Goal: Task Accomplishment & Management: Complete application form

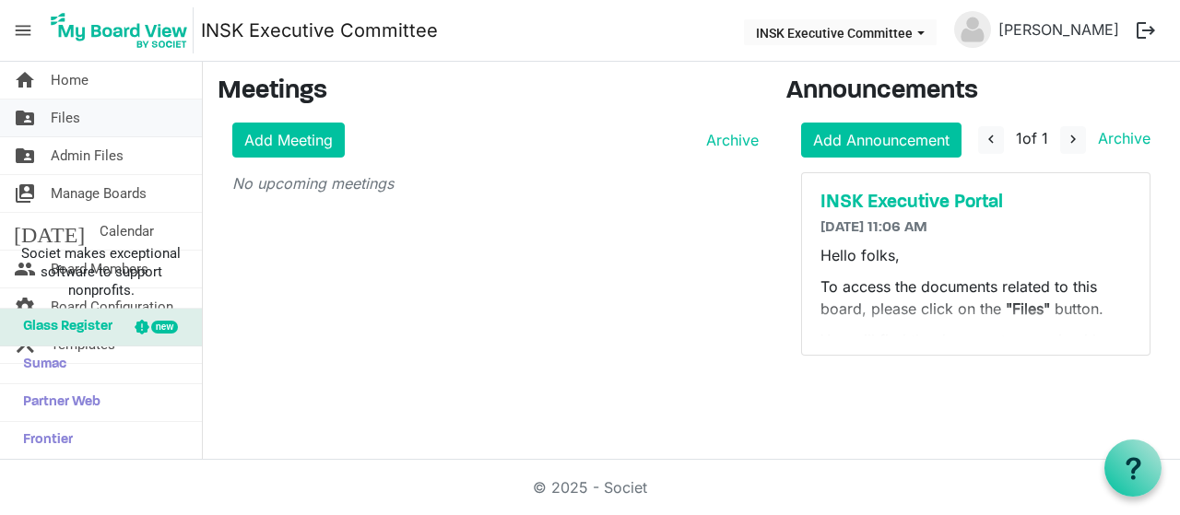
click at [78, 117] on span "Files" at bounding box center [66, 118] width 30 height 37
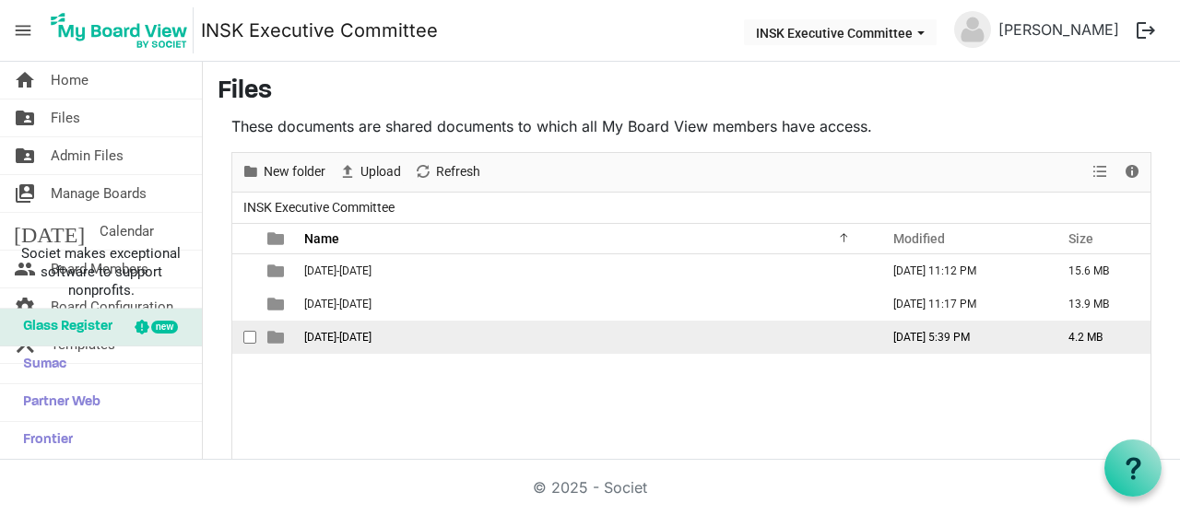
click at [332, 331] on span "[DATE]-[DATE]" at bounding box center [337, 337] width 67 height 13
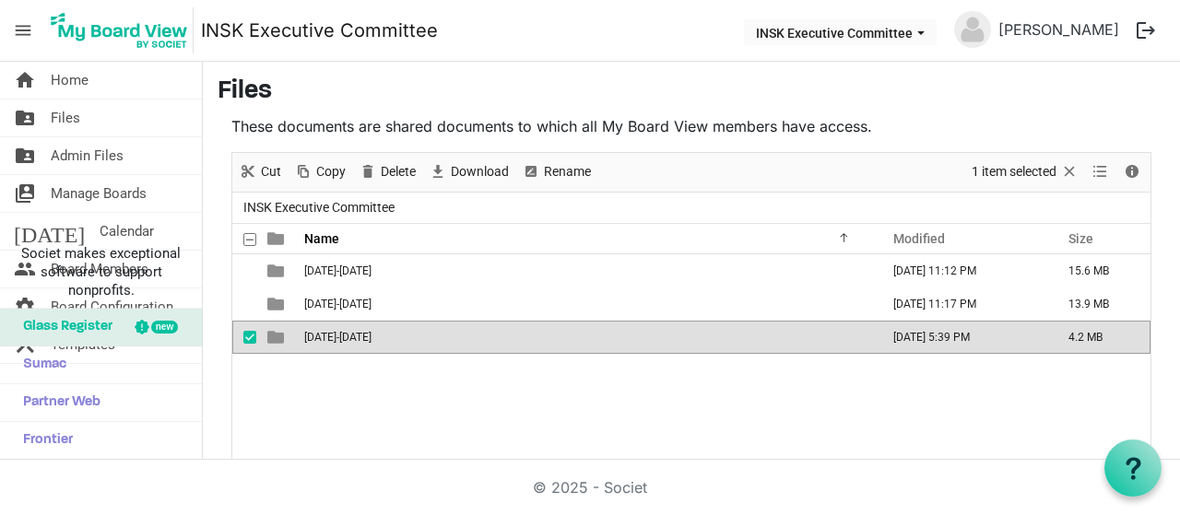
click at [332, 331] on span "[DATE]-[DATE]" at bounding box center [337, 337] width 67 height 13
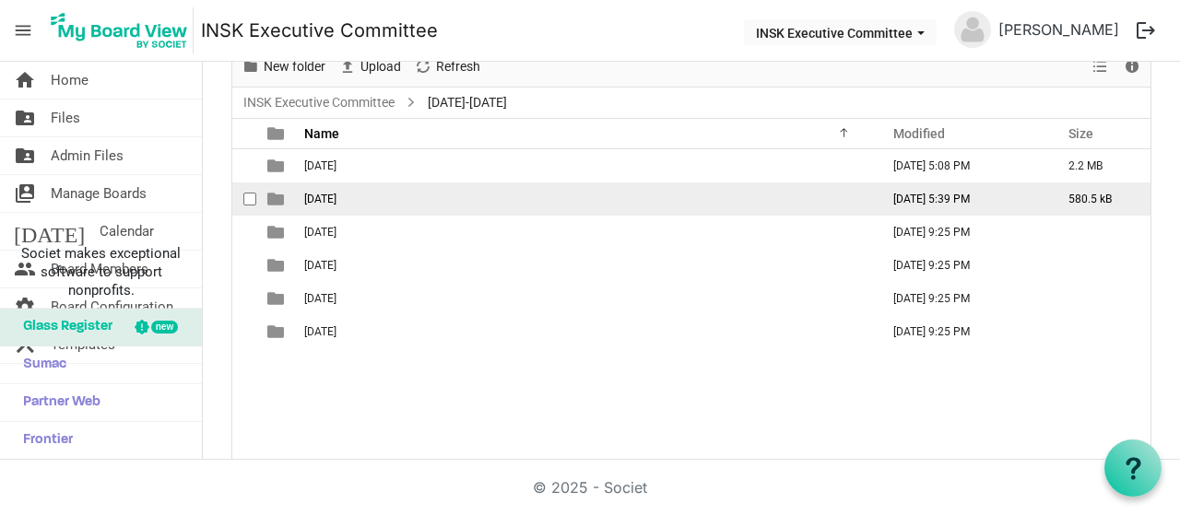
click at [337, 193] on span "2025-10-17" at bounding box center [320, 199] width 32 height 13
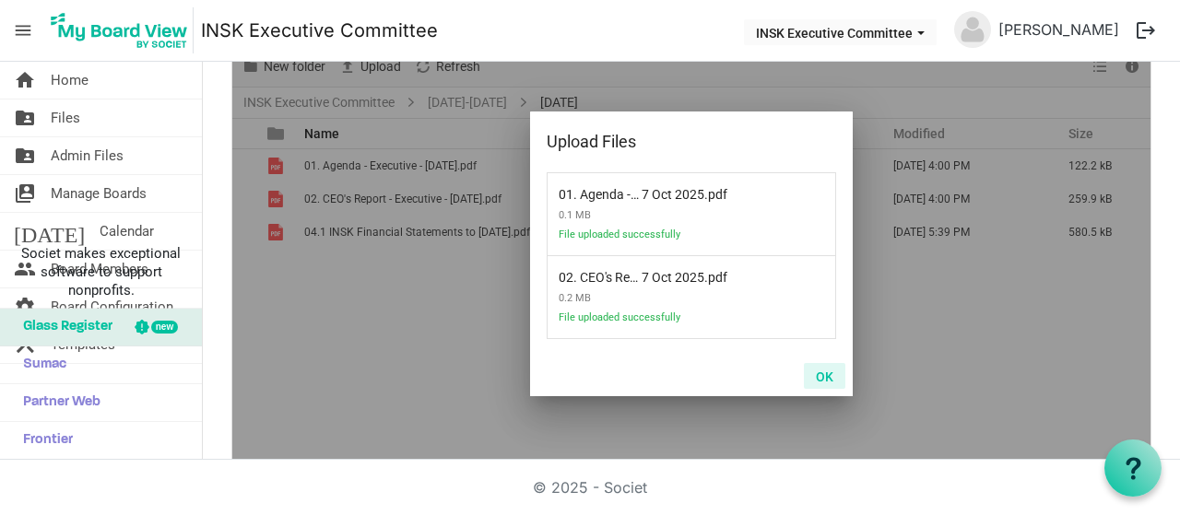
click at [821, 372] on button "OK" at bounding box center [824, 376] width 41 height 26
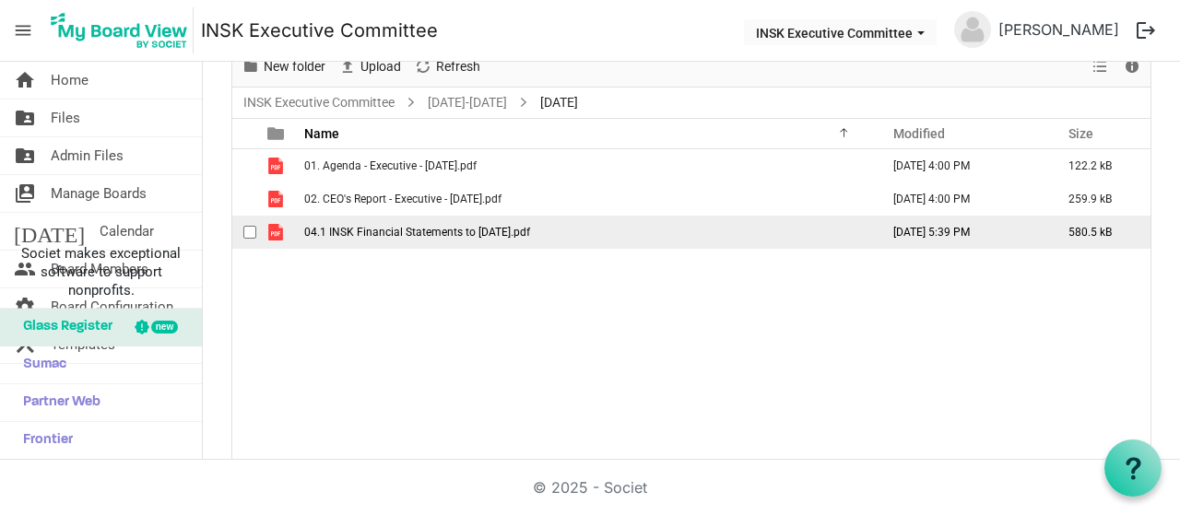
click at [353, 226] on span "04.1 INSK Financial Statements to 31 Aug 2025.pdf" at bounding box center [417, 232] width 226 height 13
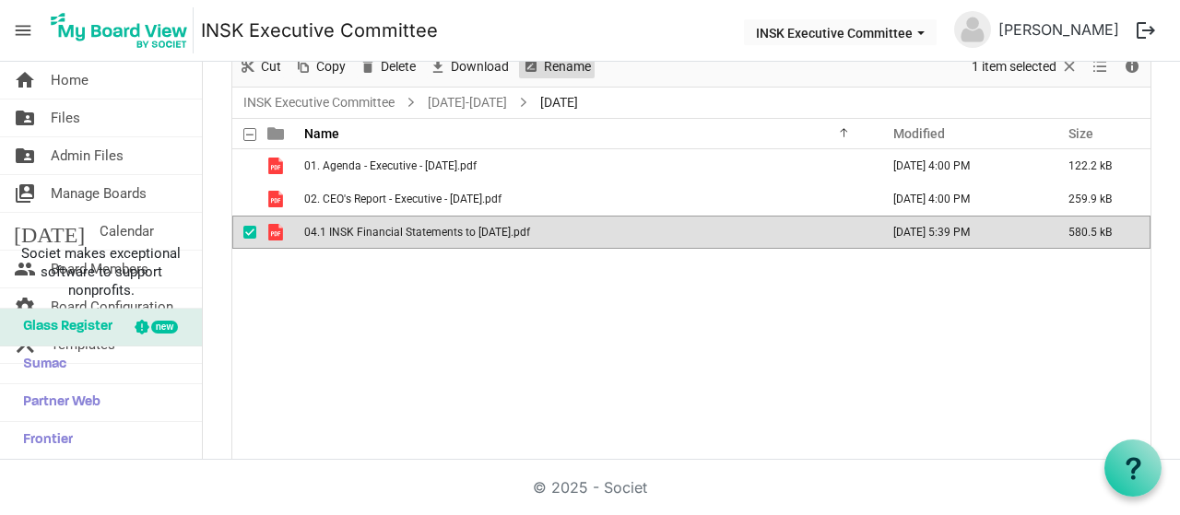
click at [542, 62] on span "Rename" at bounding box center [567, 66] width 51 height 23
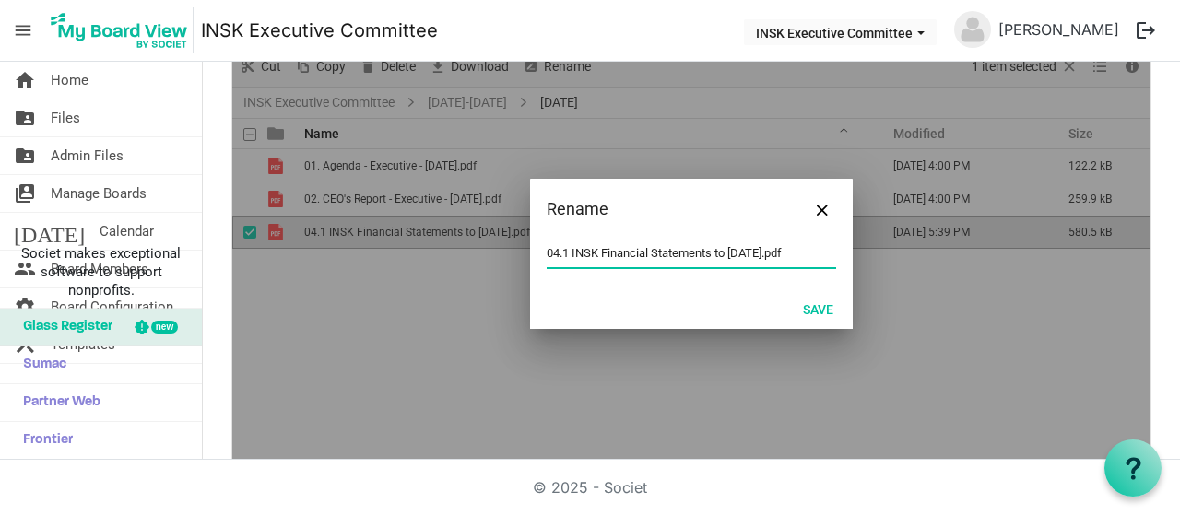
click at [555, 249] on input "04.1 INSK Financial Statements to 31 Aug 2025.pdf" at bounding box center [692, 254] width 290 height 28
click at [804, 298] on button "Save" at bounding box center [818, 309] width 54 height 26
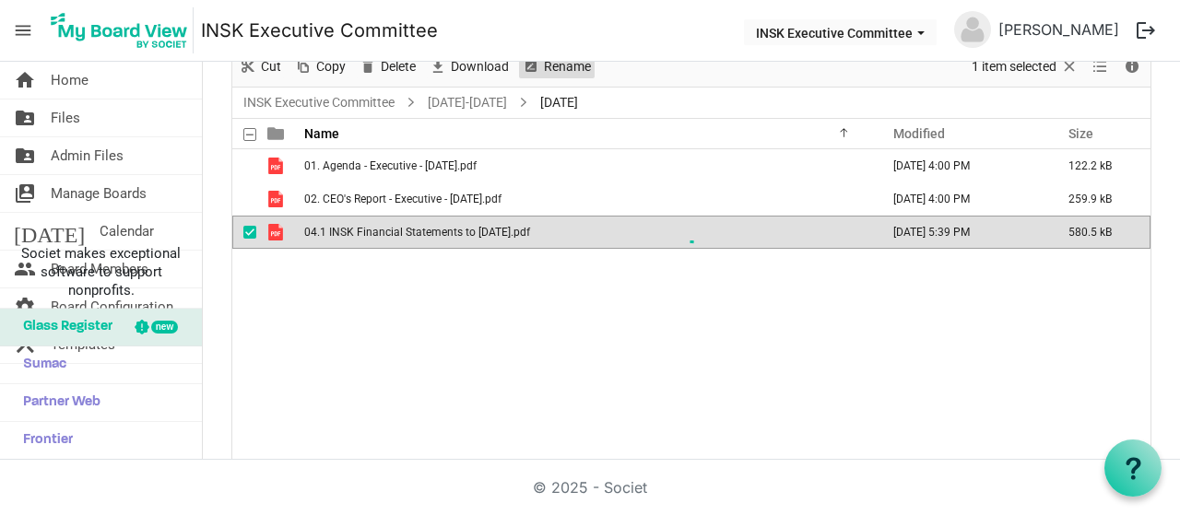
scroll to position [98, 0]
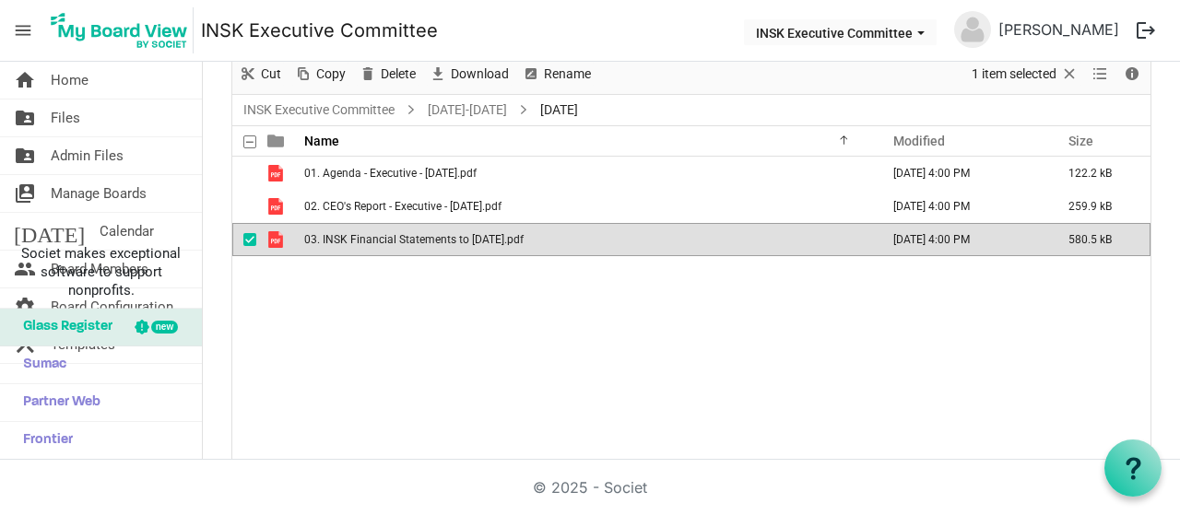
click at [335, 307] on div "01. Agenda - Executive - 17 Oct 2025.pdf October 09, 2025 4:00 PM 122.2 kB 02. …" at bounding box center [691, 313] width 918 height 313
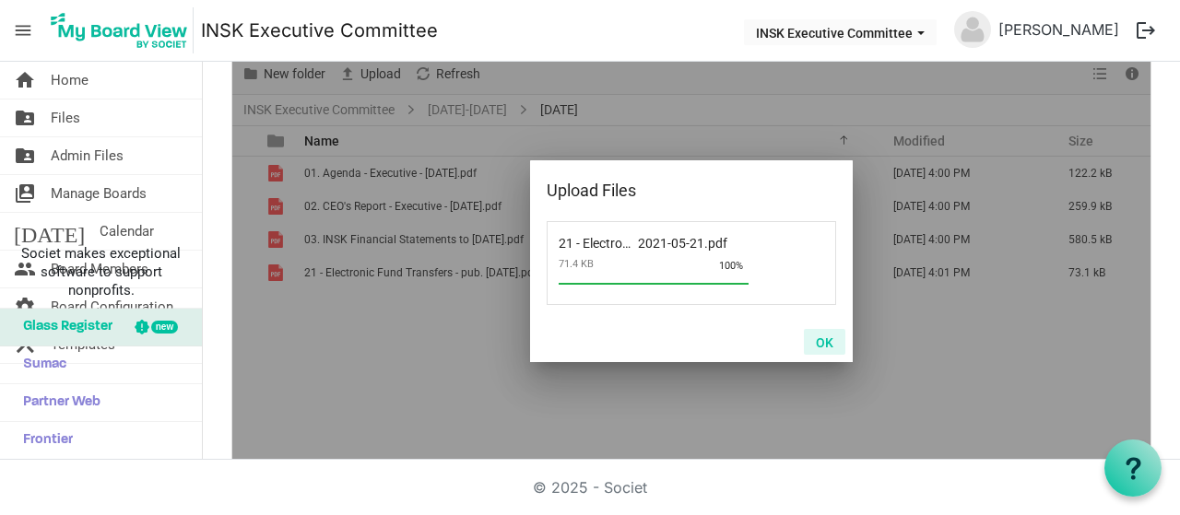
click at [815, 336] on button "OK" at bounding box center [824, 342] width 41 height 26
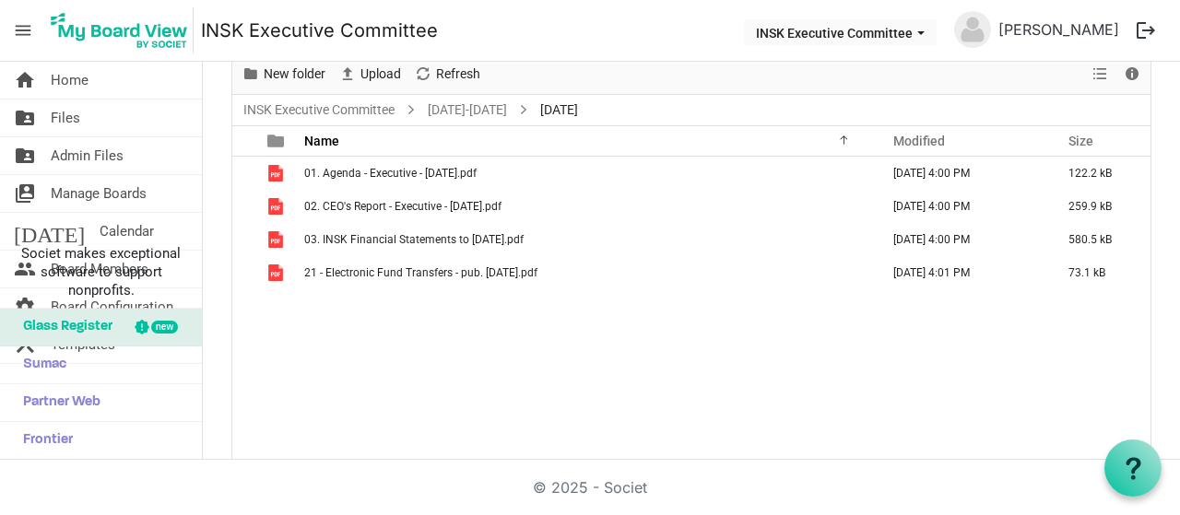
scroll to position [105, 0]
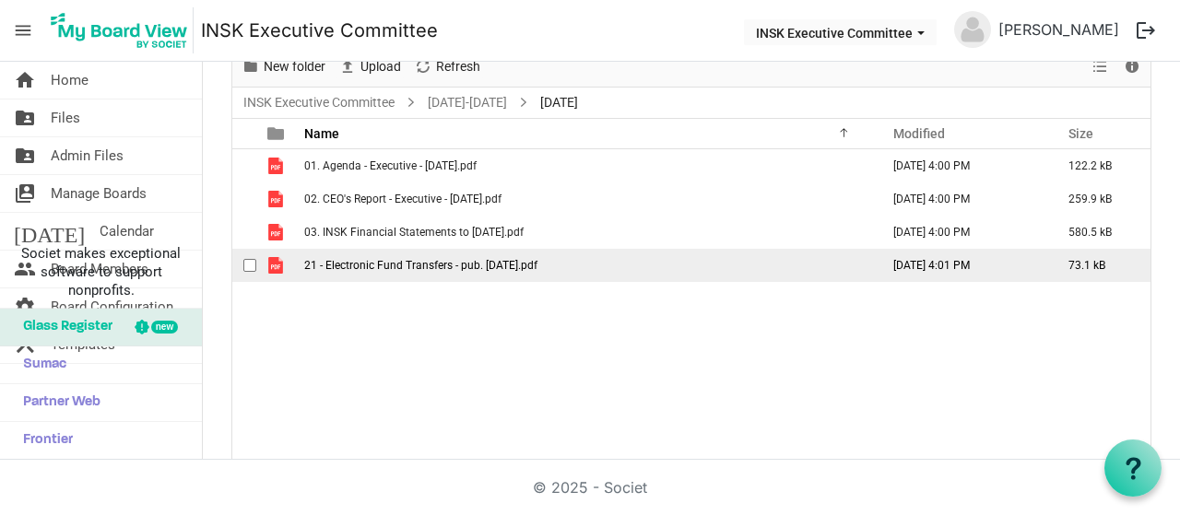
click at [356, 255] on td "21 - Electronic Fund Transfers - pub. 2021-05-21.pdf" at bounding box center [586, 265] width 575 height 33
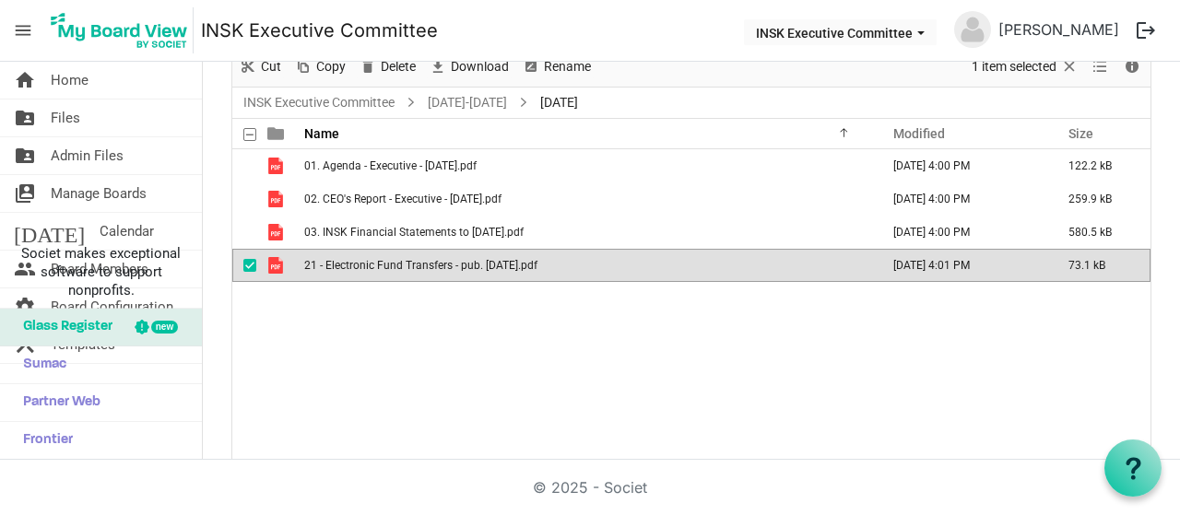
click at [319, 259] on span "21 - Electronic Fund Transfers - pub. 2021-05-21.pdf" at bounding box center [420, 265] width 233 height 13
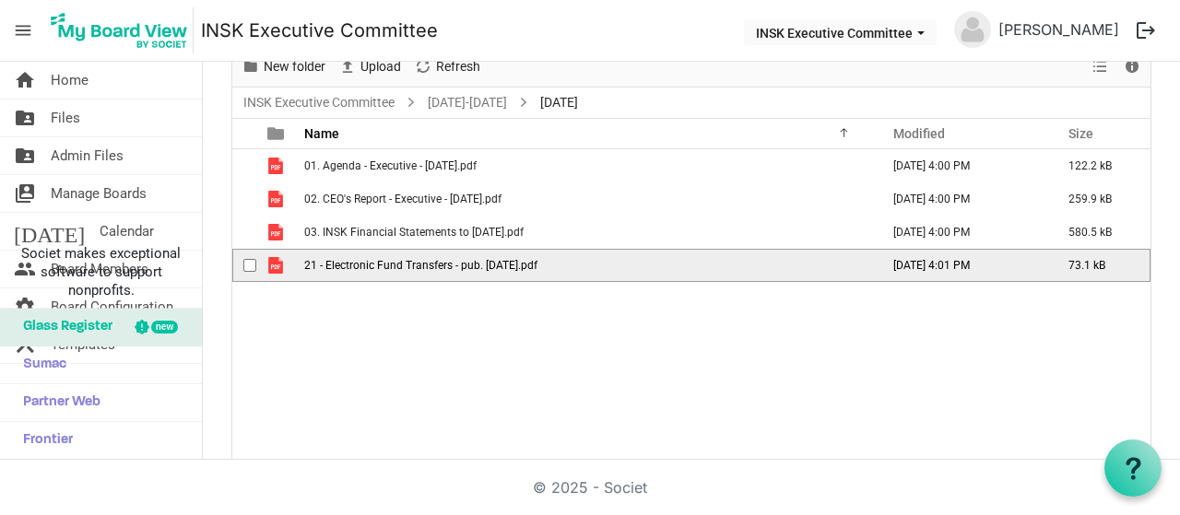
click at [370, 266] on span "21 - Electronic Fund Transfers - pub. 2021-05-21.pdf" at bounding box center [420, 265] width 233 height 13
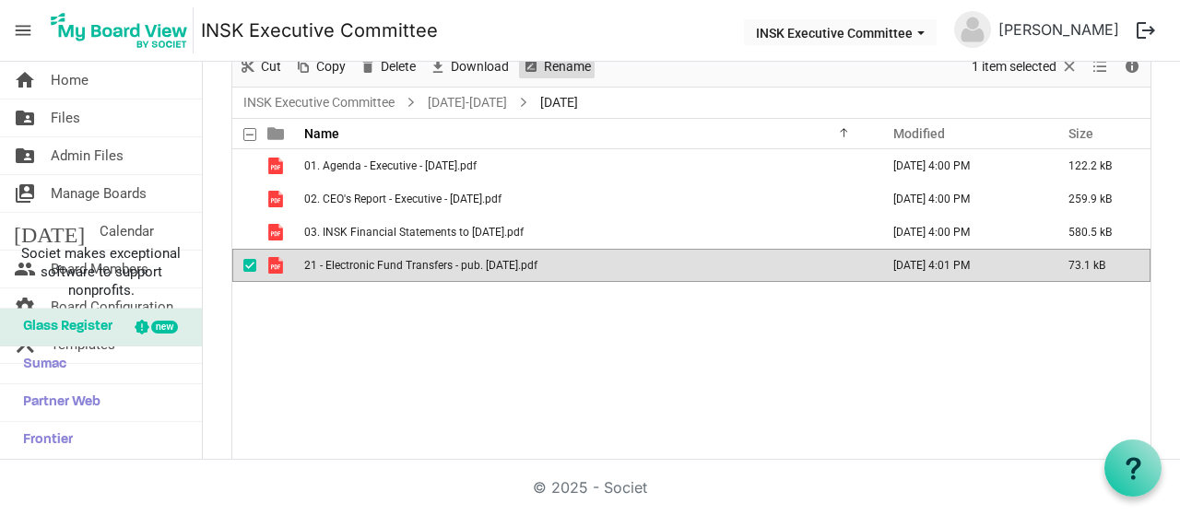
click at [564, 67] on span "Rename" at bounding box center [567, 66] width 51 height 23
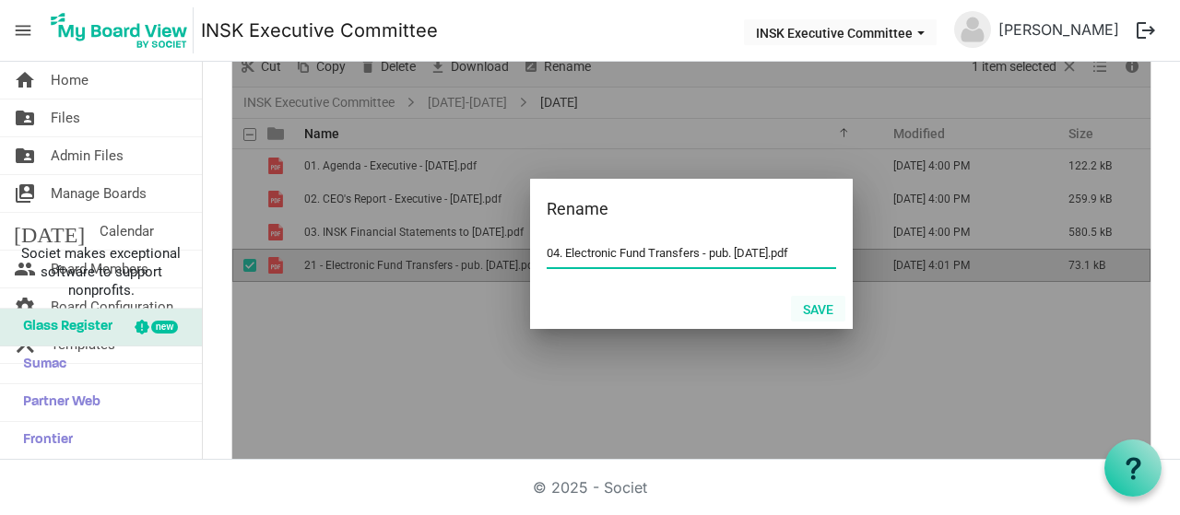
type input "04. Electronic Fund Transfers - pub. 2021-05-21.pdf"
click at [800, 303] on button "Save" at bounding box center [818, 309] width 54 height 26
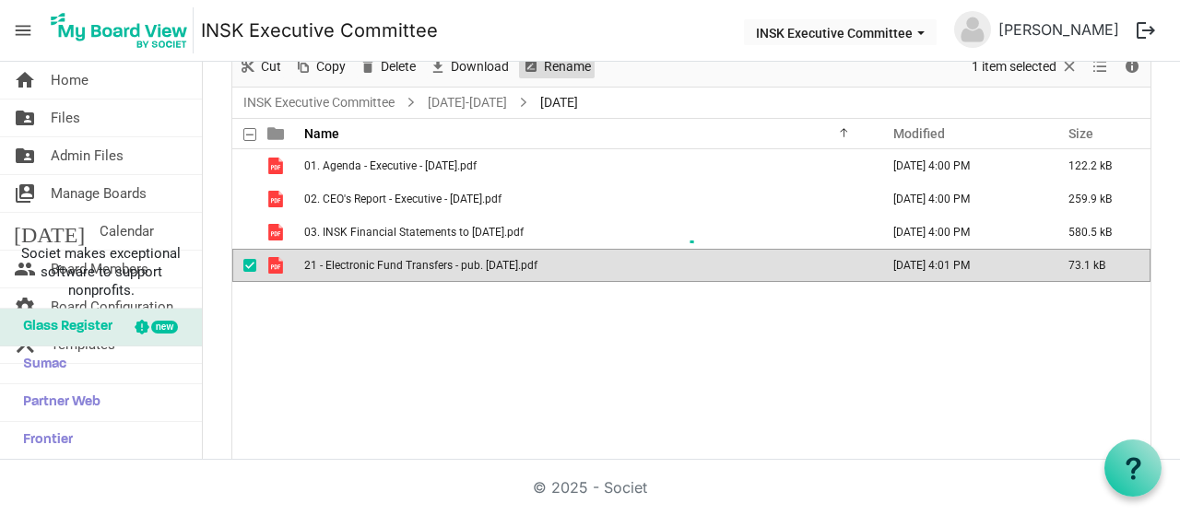
scroll to position [98, 0]
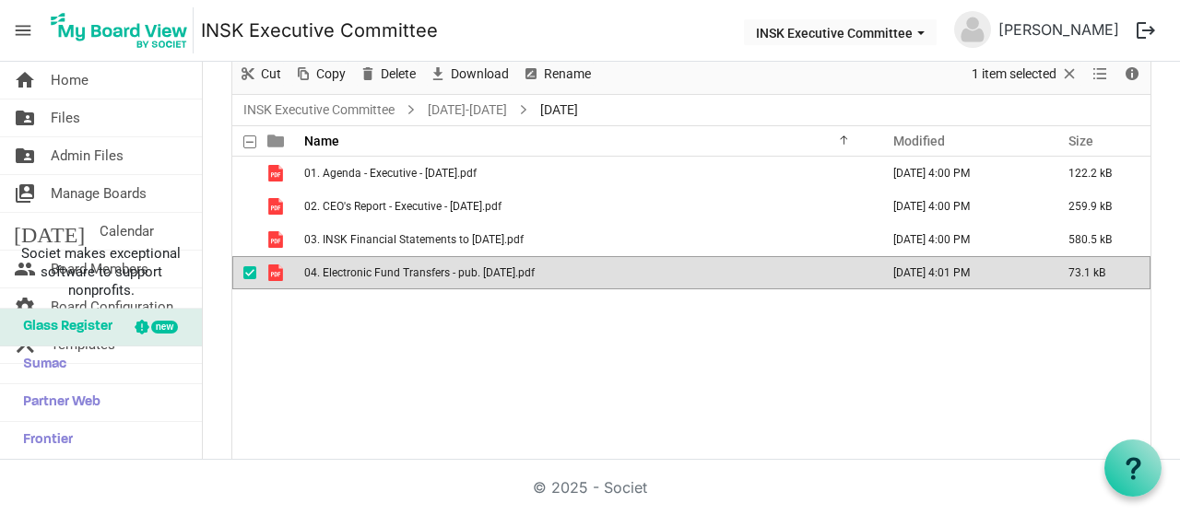
click at [634, 313] on div "01. Agenda - Executive - 17 Oct 2025.pdf October 09, 2025 4:00 PM 122.2 kB 02. …" at bounding box center [691, 313] width 918 height 313
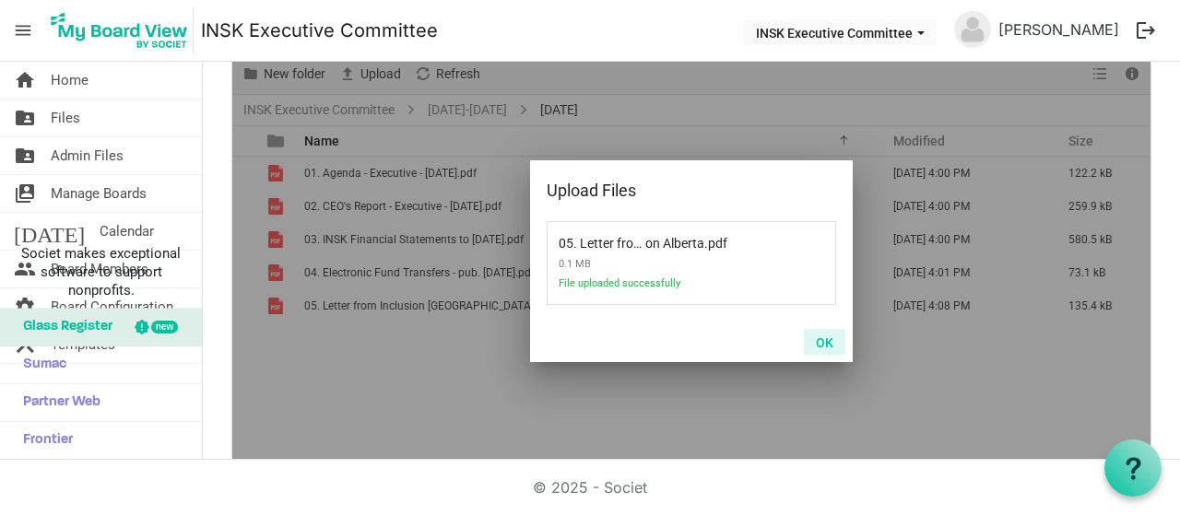
click at [815, 333] on button "OK" at bounding box center [824, 342] width 41 height 26
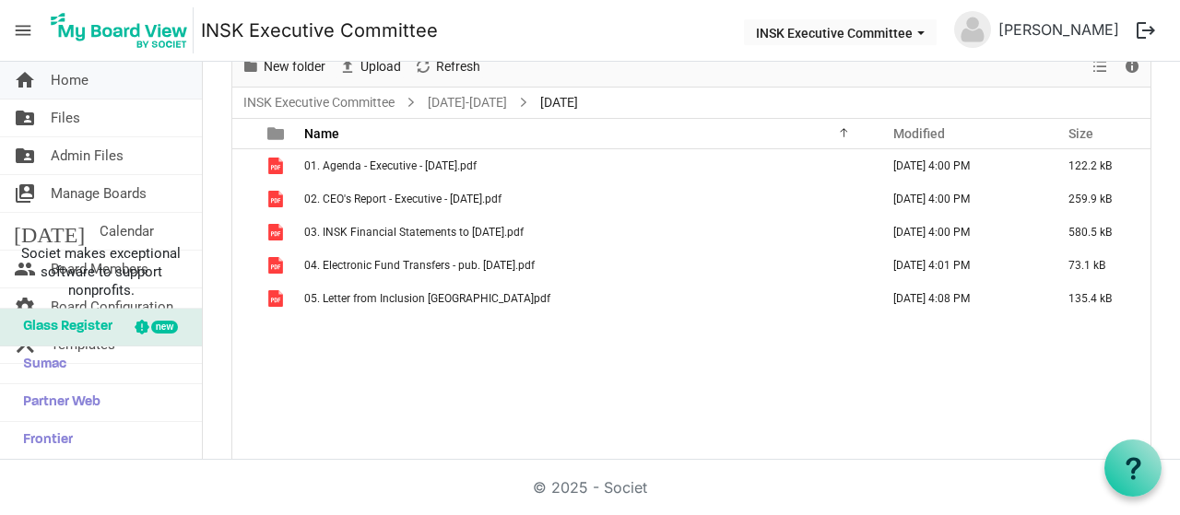
click at [89, 79] on link "home Home" at bounding box center [101, 80] width 202 height 37
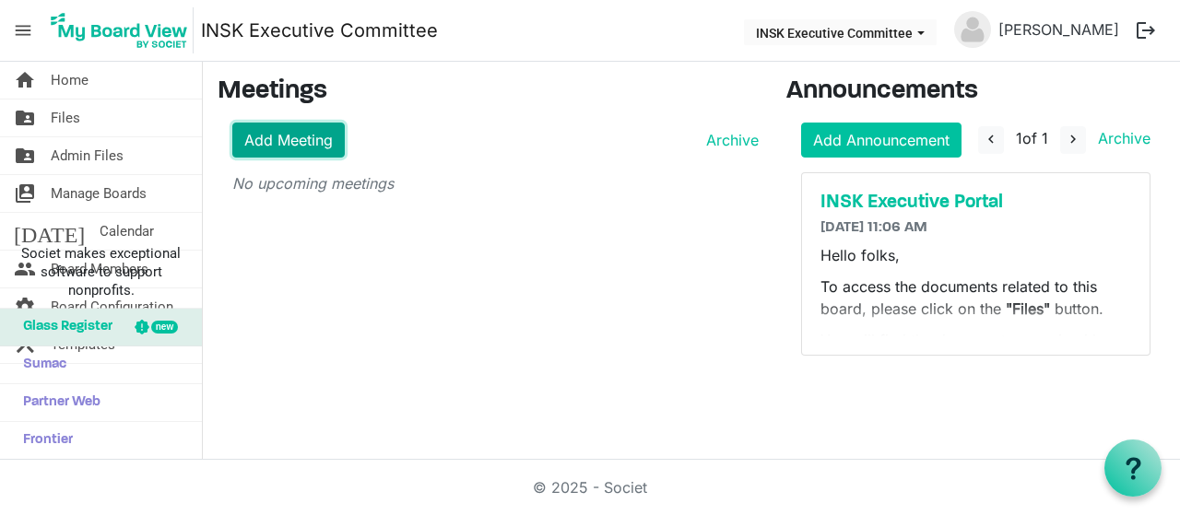
click at [302, 134] on link "Add Meeting" at bounding box center [288, 140] width 112 height 35
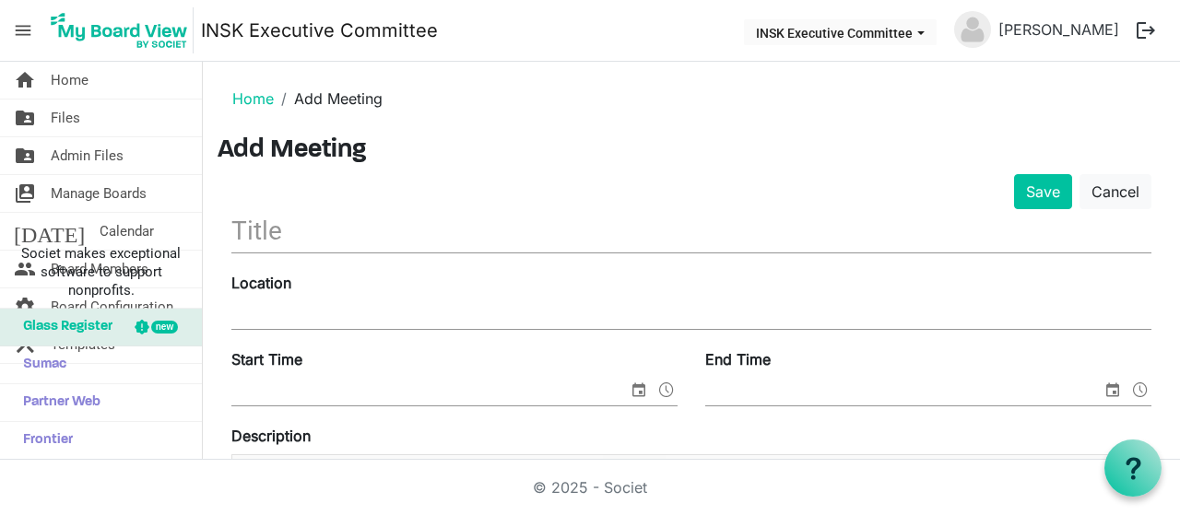
click at [309, 229] on input "text" at bounding box center [691, 230] width 920 height 43
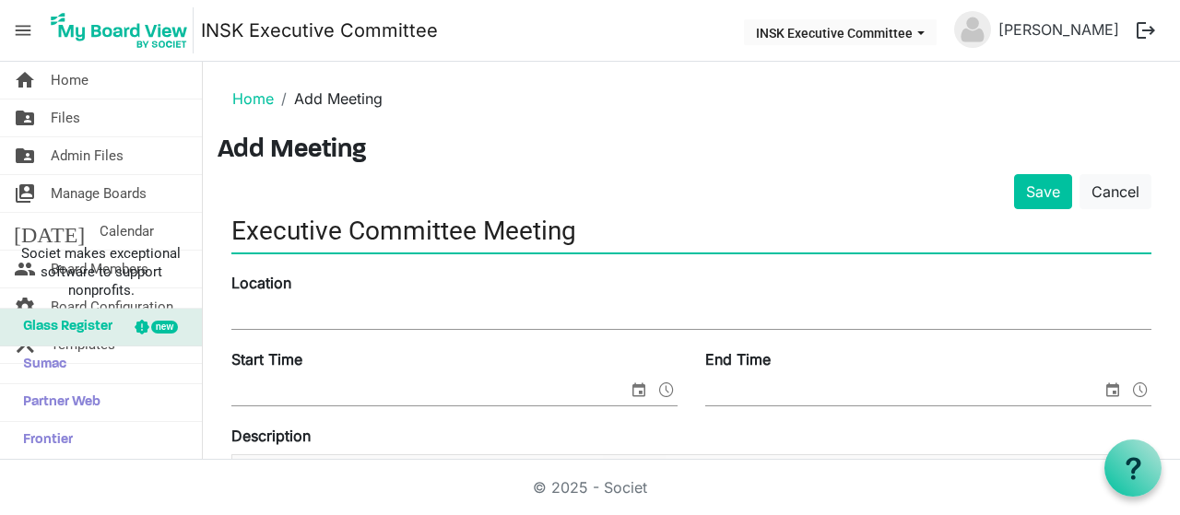
type input "Executive Committee Meeting"
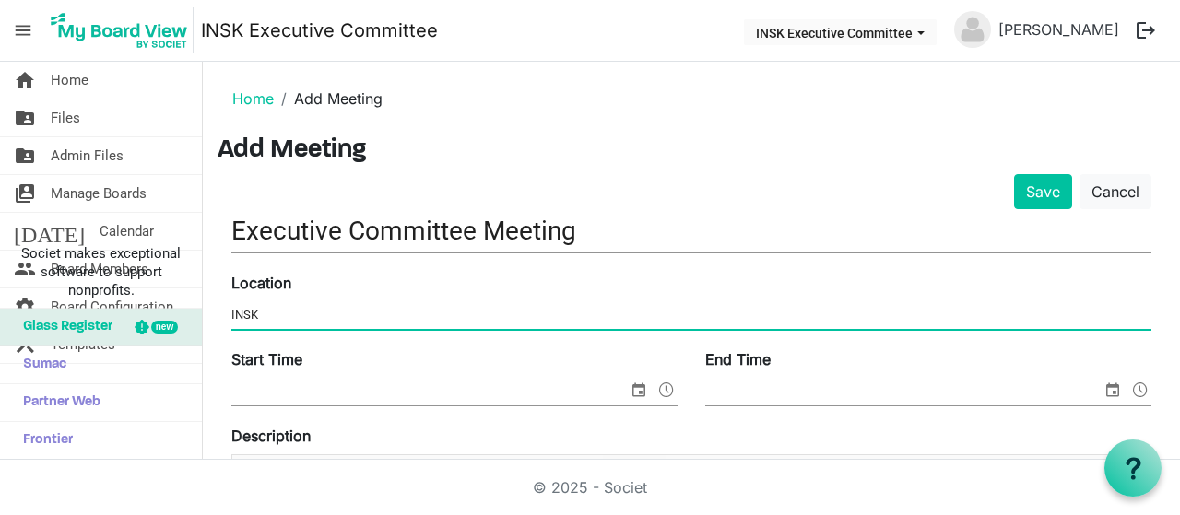
type input "INSK Board Room & Zoom"
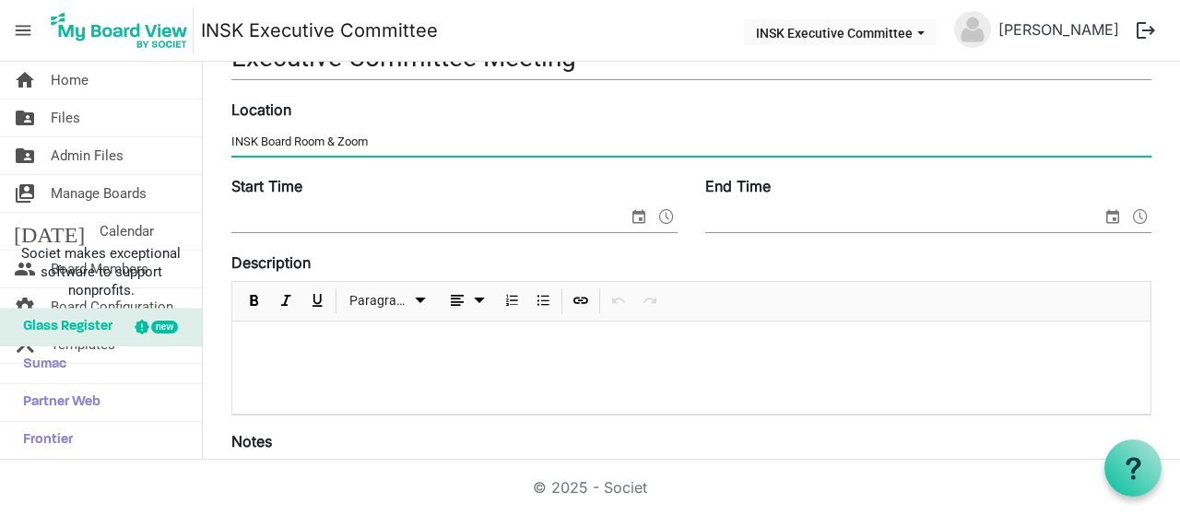
scroll to position [184, 0]
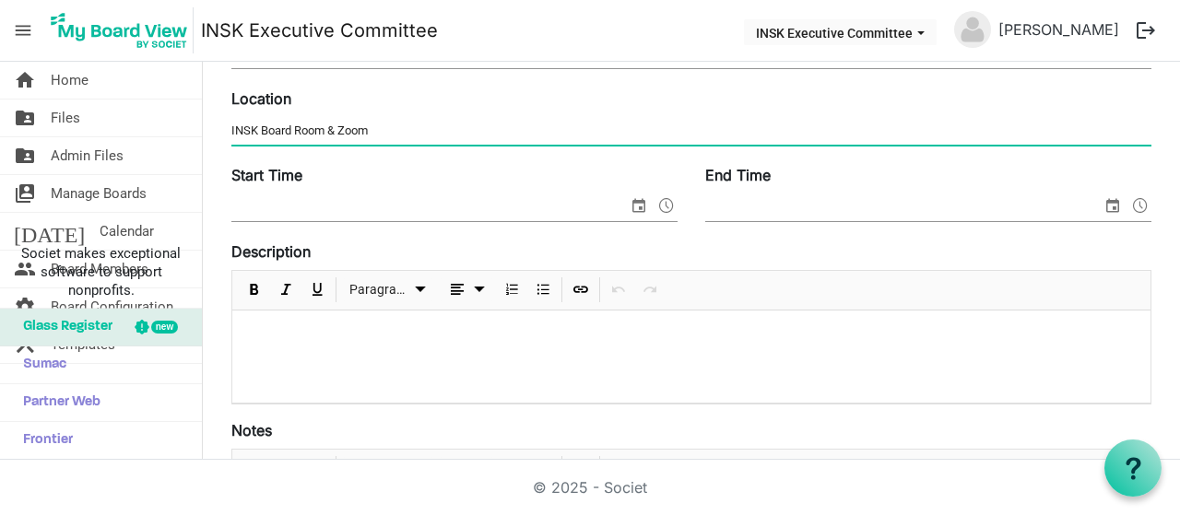
click at [628, 200] on span "select" at bounding box center [639, 206] width 22 height 24
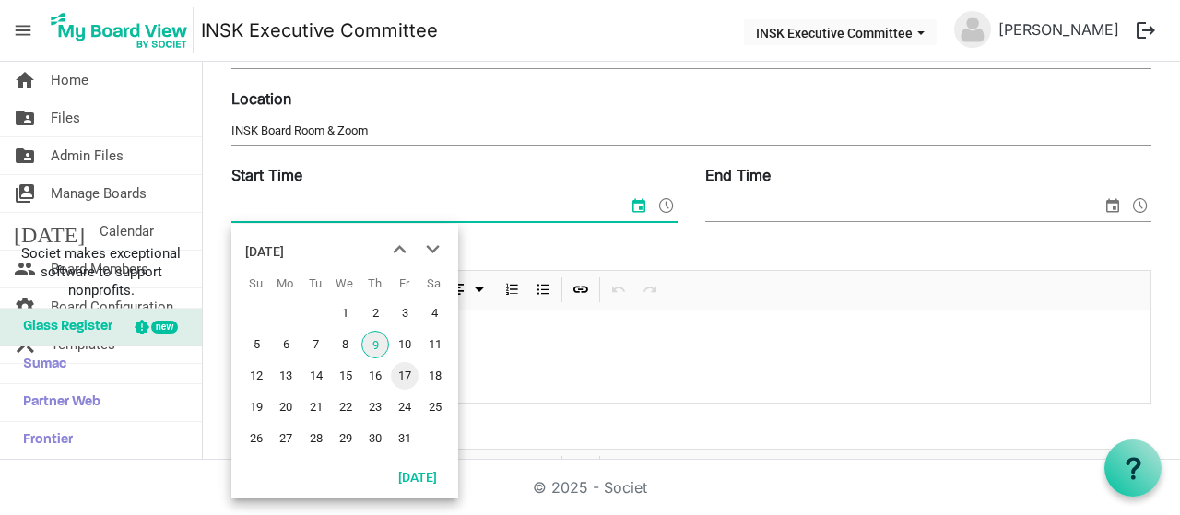
click at [408, 373] on span "17" at bounding box center [405, 376] width 28 height 28
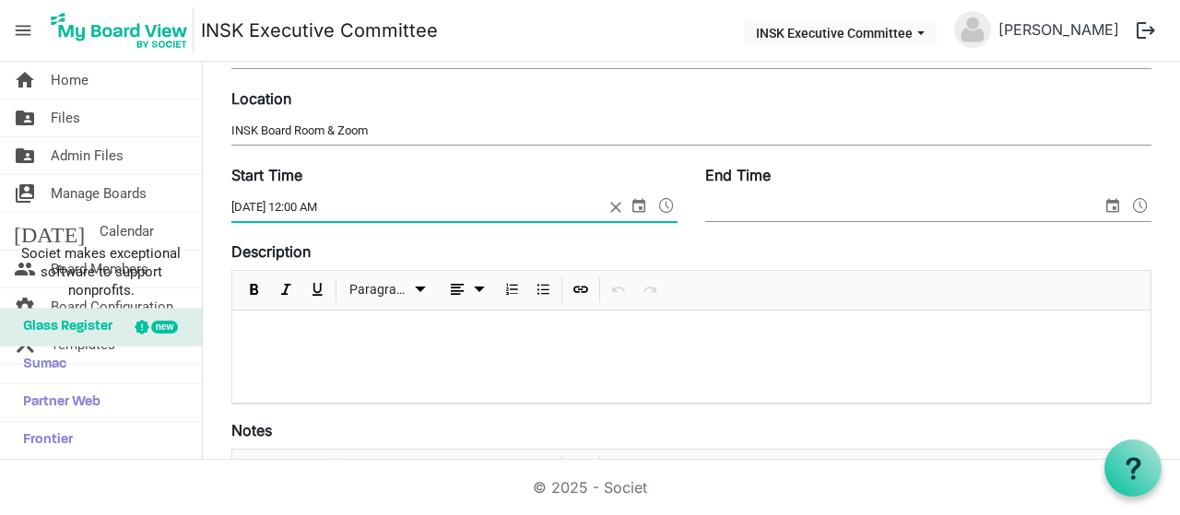
click at [662, 204] on span at bounding box center [667, 206] width 22 height 24
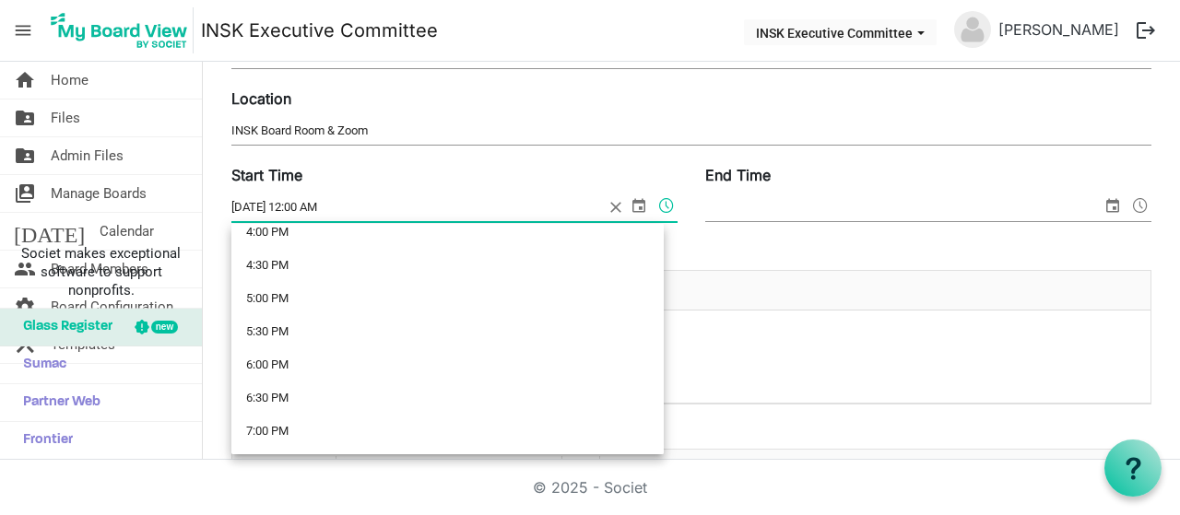
scroll to position [1107, 0]
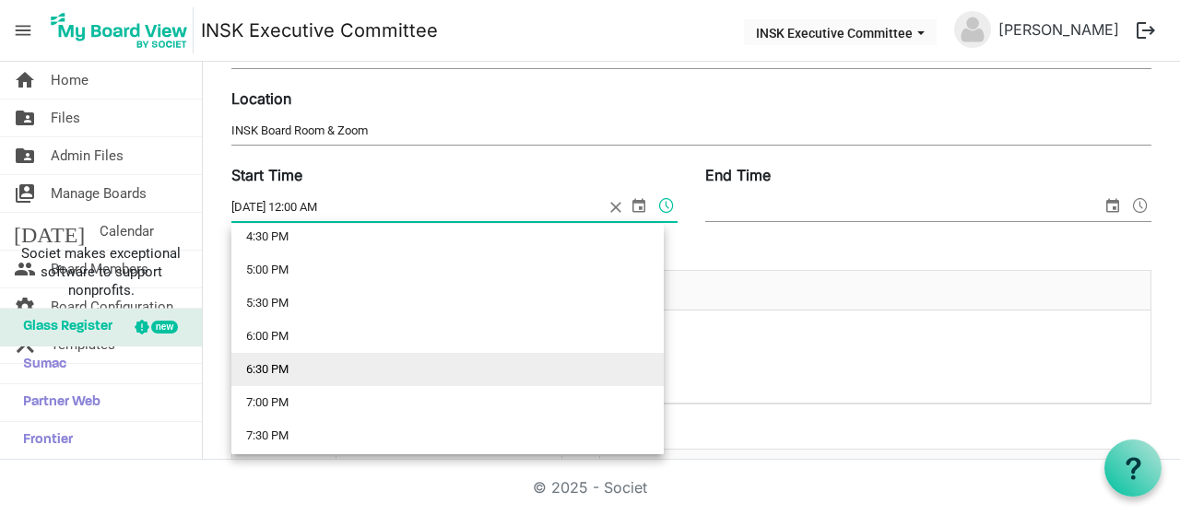
click at [277, 358] on li "6:30 PM" at bounding box center [447, 369] width 432 height 33
type input "10/17/2025 6:30 PM"
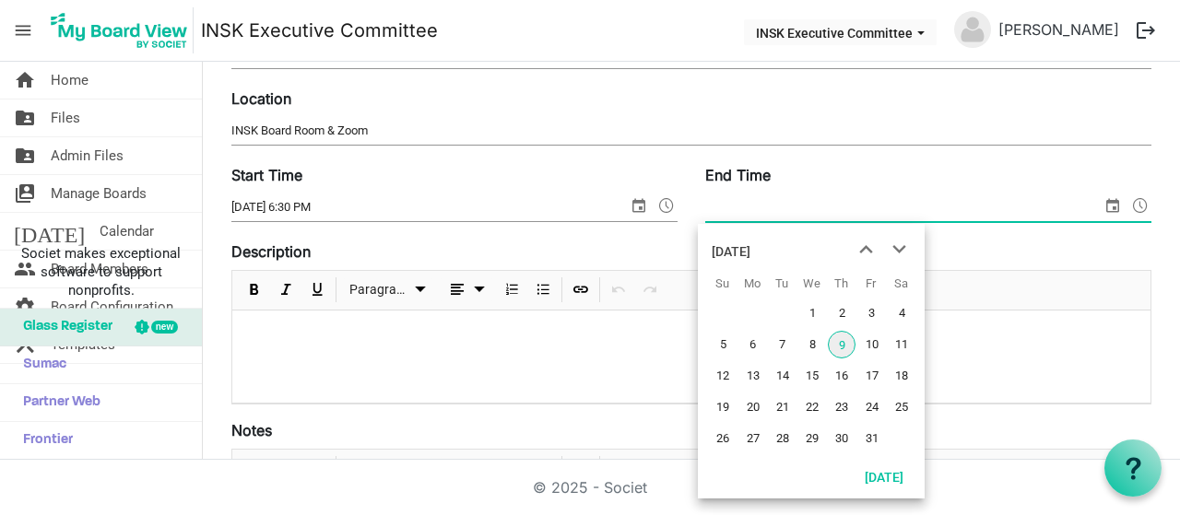
click at [1102, 202] on span "select" at bounding box center [1113, 206] width 22 height 24
click at [876, 373] on span "17" at bounding box center [872, 376] width 28 height 28
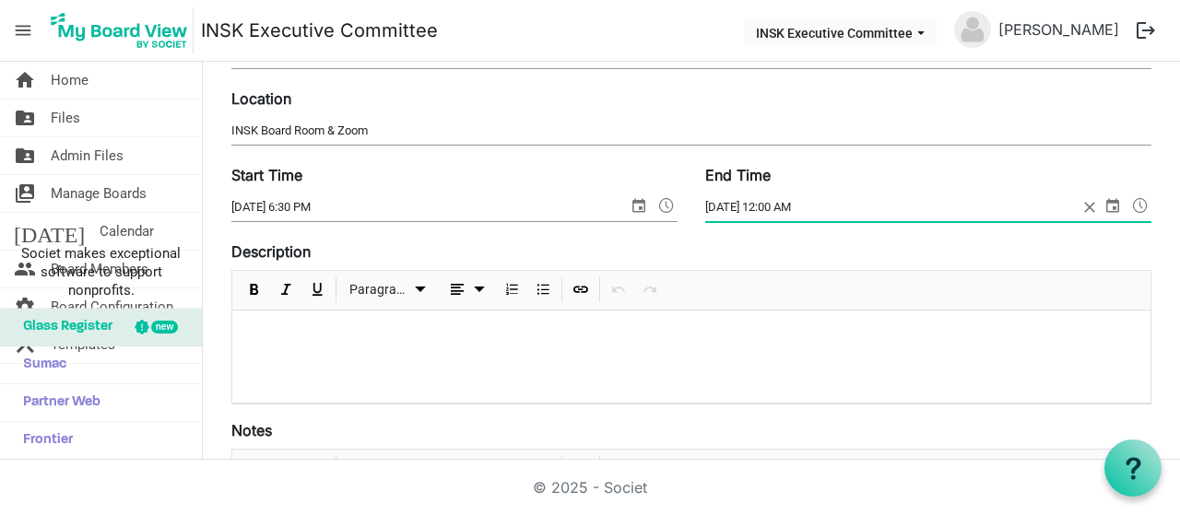
click at [1130, 204] on span at bounding box center [1141, 206] width 22 height 24
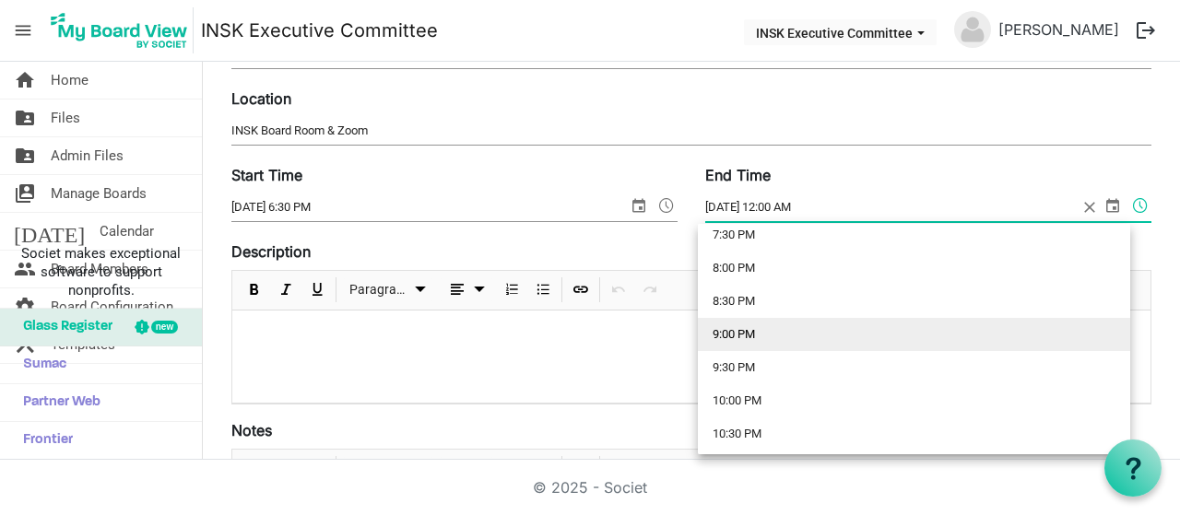
scroll to position [1285, 0]
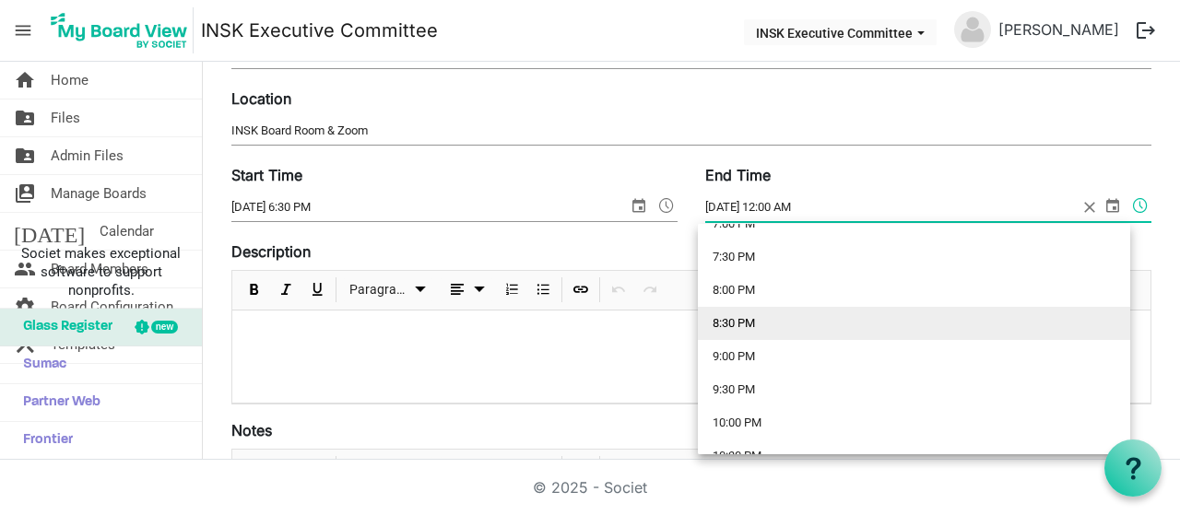
click at [767, 320] on li "8:30 PM" at bounding box center [914, 323] width 432 height 33
type input "10/17/2025 8:30 PM"
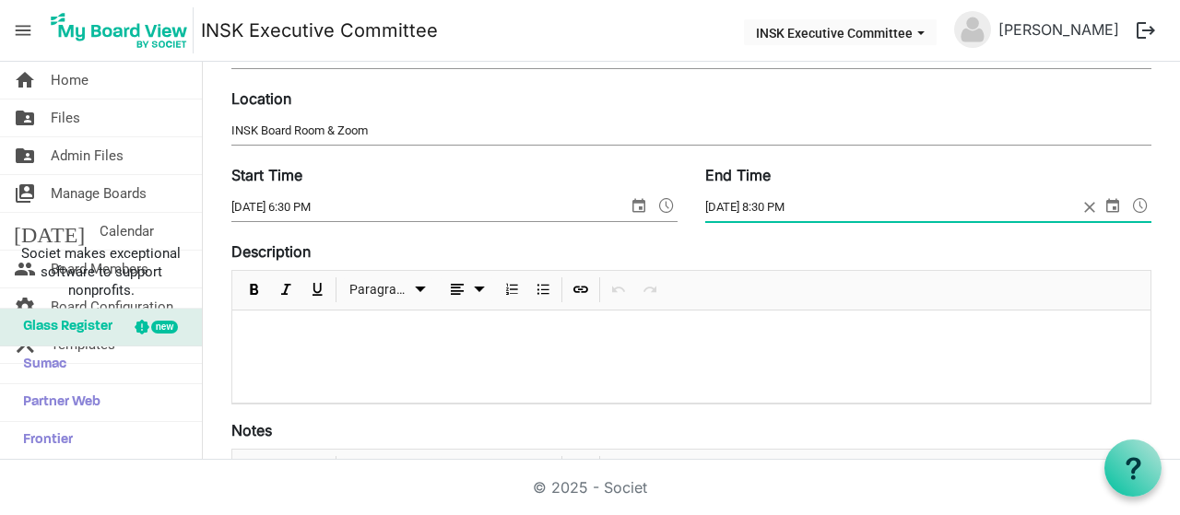
scroll to position [277, 0]
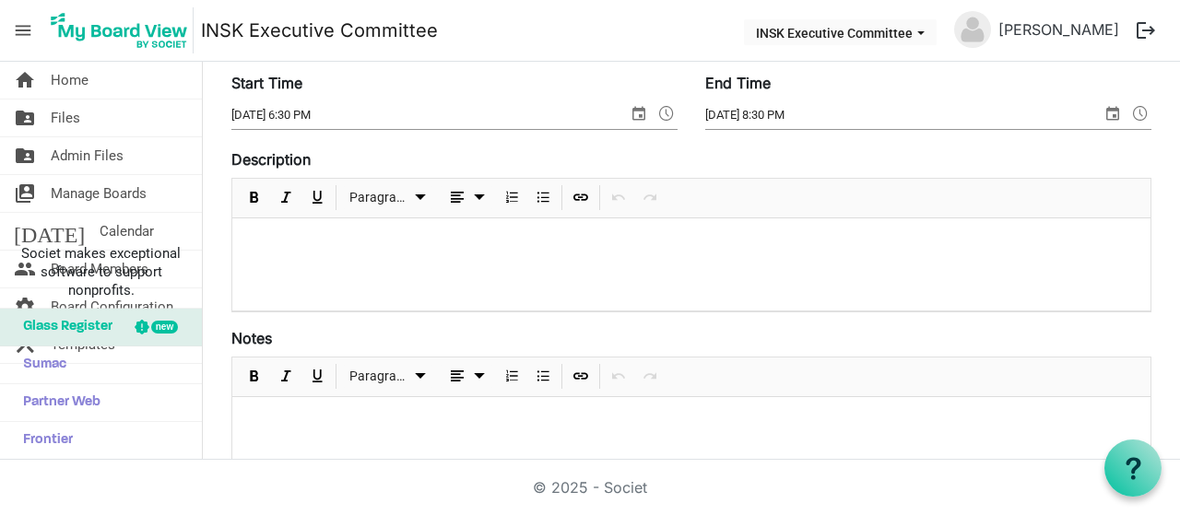
click at [337, 230] on div at bounding box center [691, 265] width 918 height 92
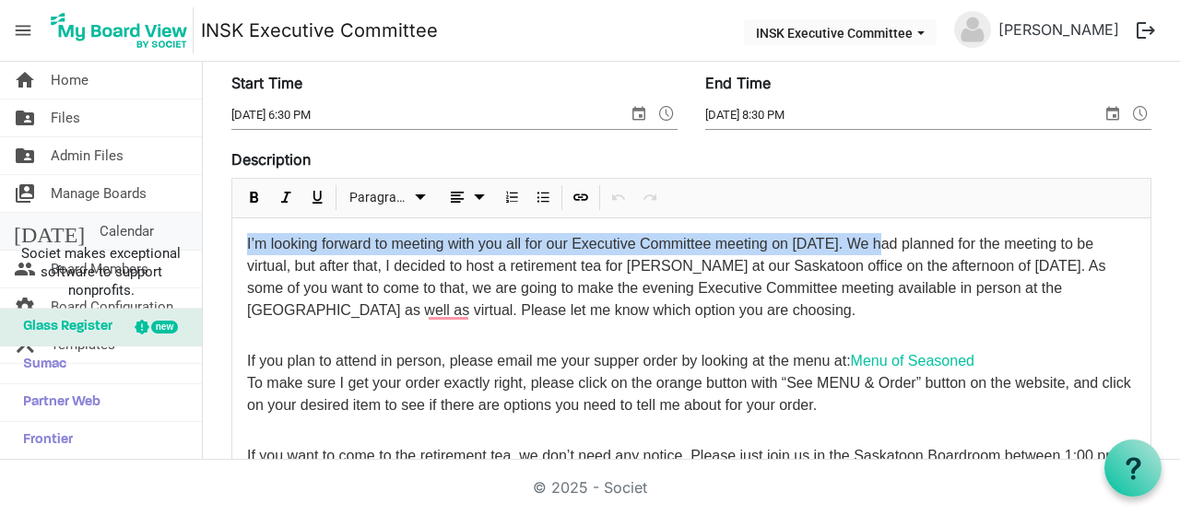
drag, startPoint x: 873, startPoint y: 240, endPoint x: 165, endPoint y: 215, distance: 708.6
click at [165, 215] on div "home Home folder_shared Files folder_shared Admin Files switch_account Manage B…" at bounding box center [590, 261] width 1180 height 398
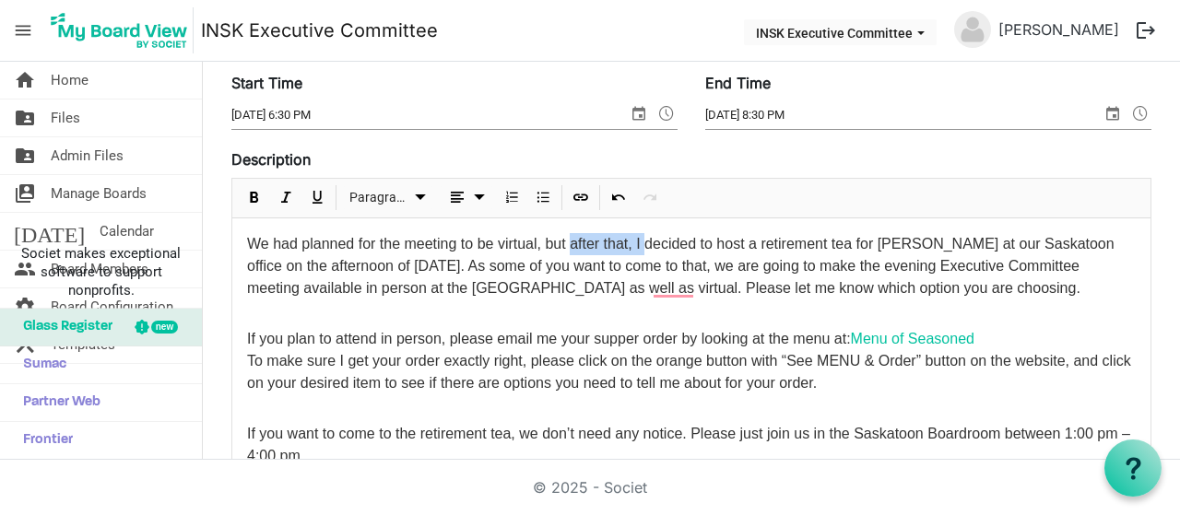
drag, startPoint x: 572, startPoint y: 242, endPoint x: 642, endPoint y: 244, distance: 70.1
click at [642, 244] on span "We had planned for the meeting to be virtual, but after that, I decided to host…" at bounding box center [681, 266] width 868 height 60
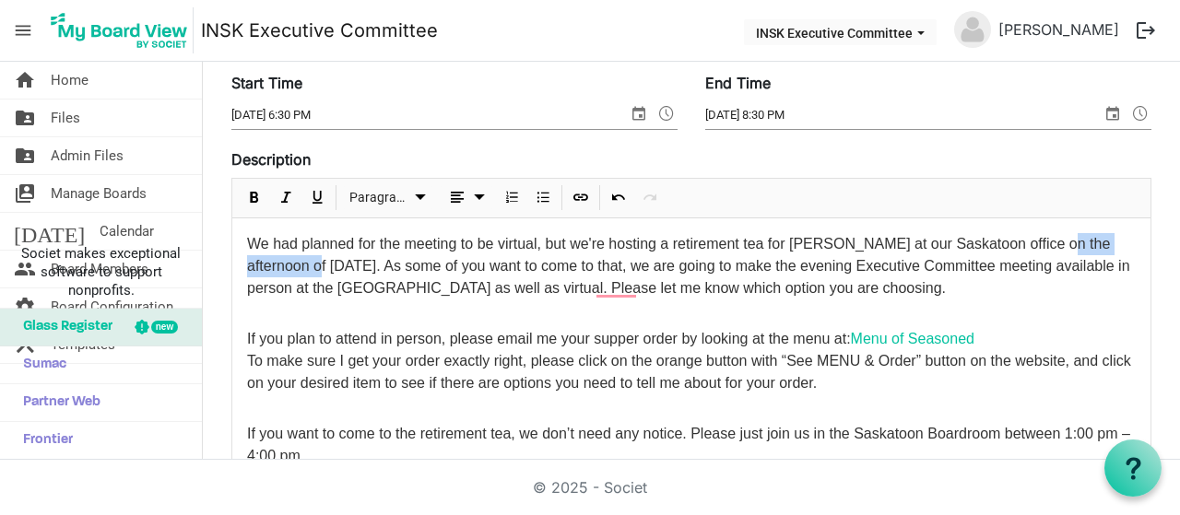
drag, startPoint x: 1055, startPoint y: 239, endPoint x: 328, endPoint y: 254, distance: 726.8
click at [328, 254] on p "We had planned for the meeting to be virtual, but we're hosting a retirement te…" at bounding box center [691, 266] width 889 height 66
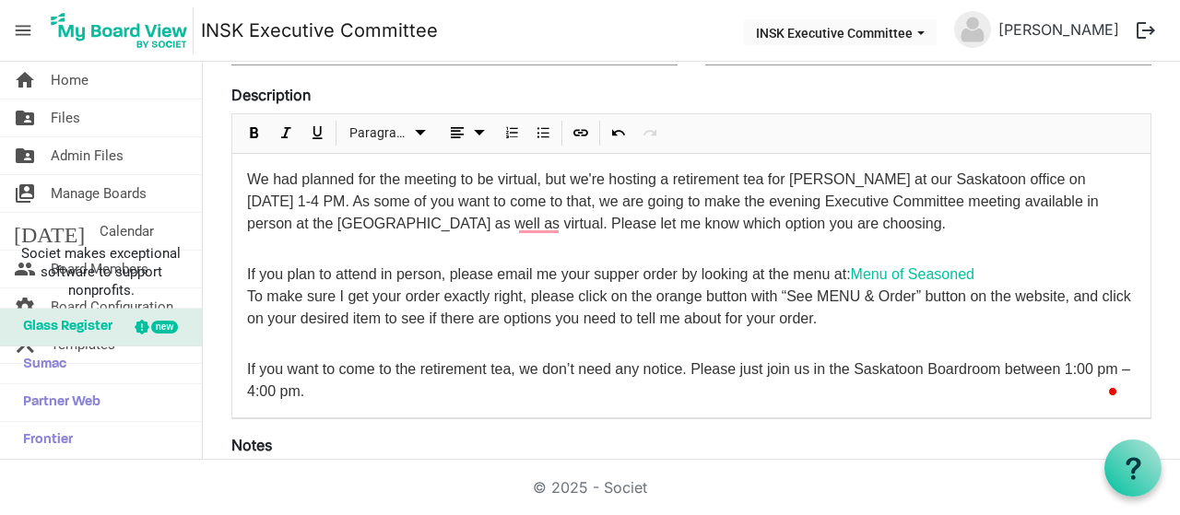
scroll to position [369, 0]
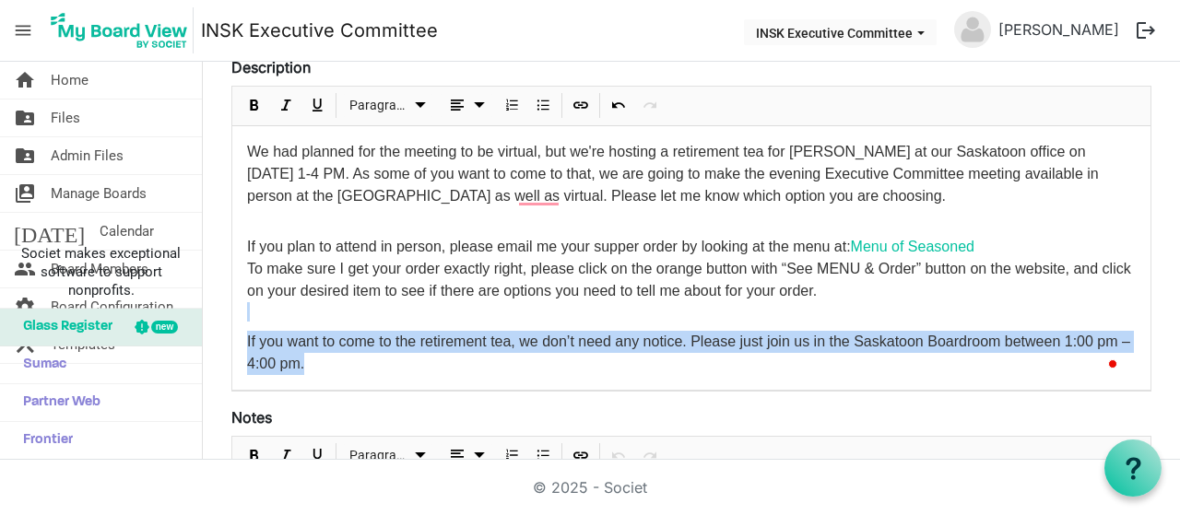
drag, startPoint x: 262, startPoint y: 318, endPoint x: 376, endPoint y: 368, distance: 124.7
click at [376, 368] on div "We had planned for the meeting to be virtual, but we're hosting a retirement te…" at bounding box center [691, 258] width 918 height 264
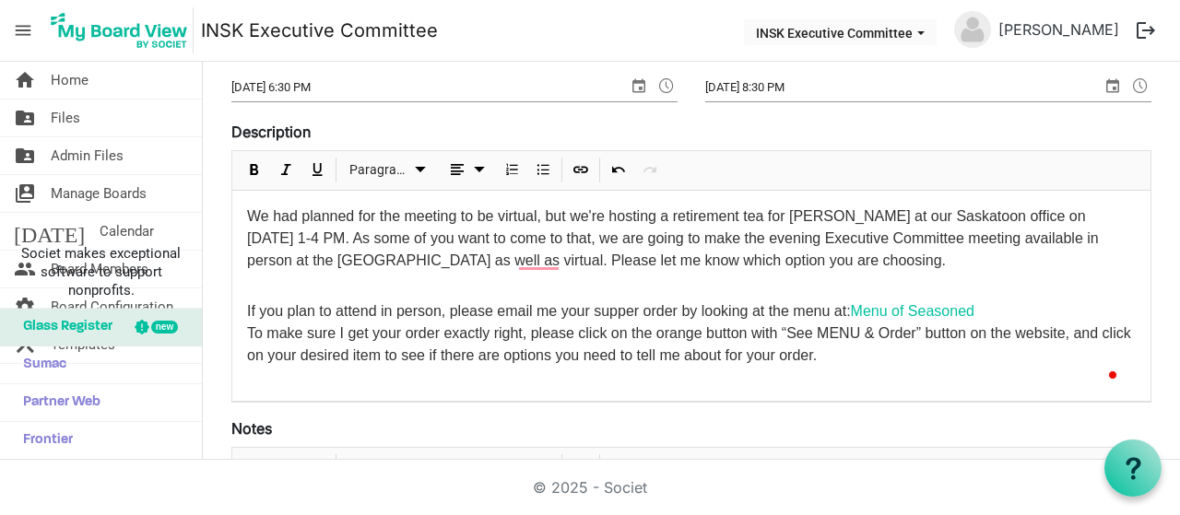
scroll to position [277, 0]
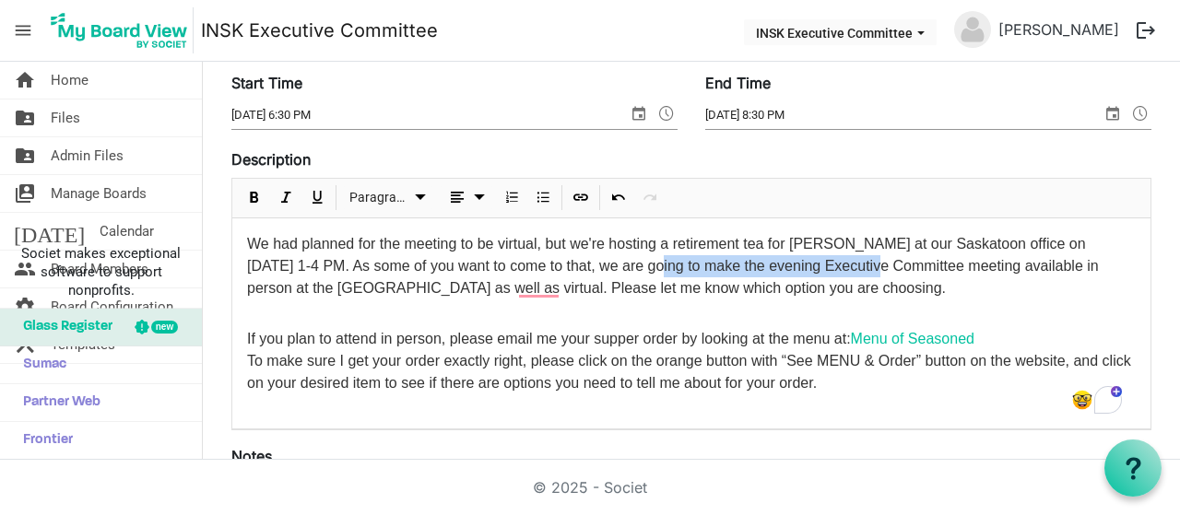
drag, startPoint x: 617, startPoint y: 263, endPoint x: 834, endPoint y: 259, distance: 217.6
click at [834, 259] on span "We had planned for the meeting to be virtual, but we're hosting a retirement te…" at bounding box center [673, 266] width 852 height 60
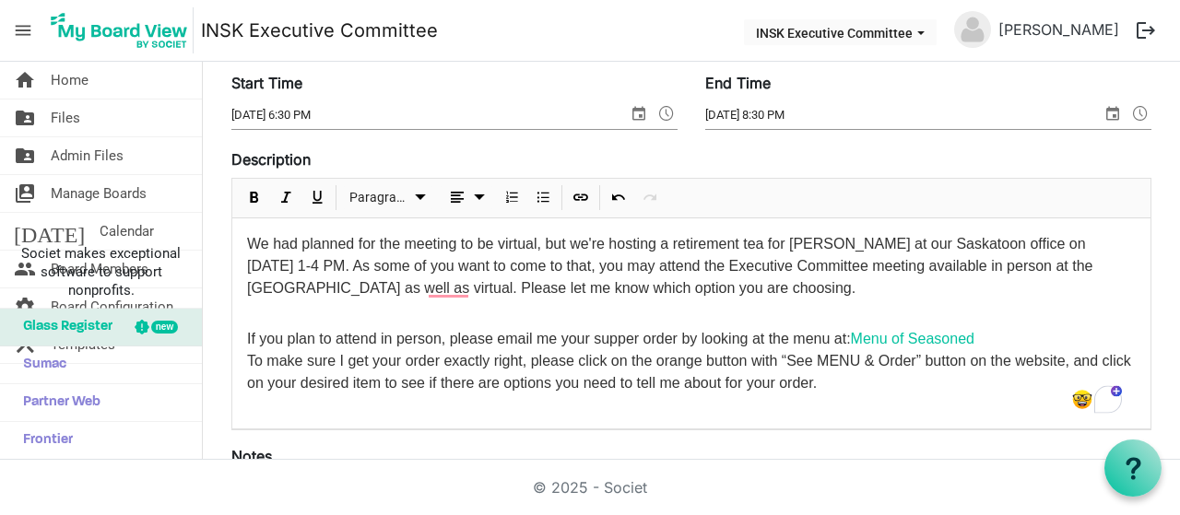
click at [949, 265] on span "We had planned for the meeting to be virtual, but we're hosting a retirement te…" at bounding box center [670, 266] width 846 height 60
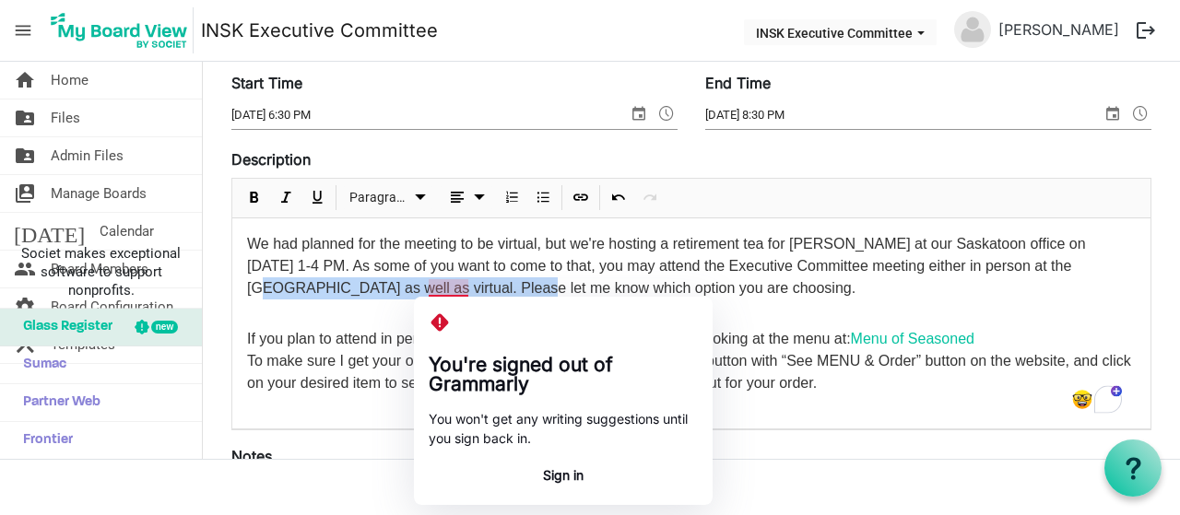
drag, startPoint x: 1053, startPoint y: 263, endPoint x: 466, endPoint y: 280, distance: 587.6
click at [466, 280] on span "We had planned for the meeting to be virtual, but we're hosting a retirement te…" at bounding box center [666, 266] width 839 height 60
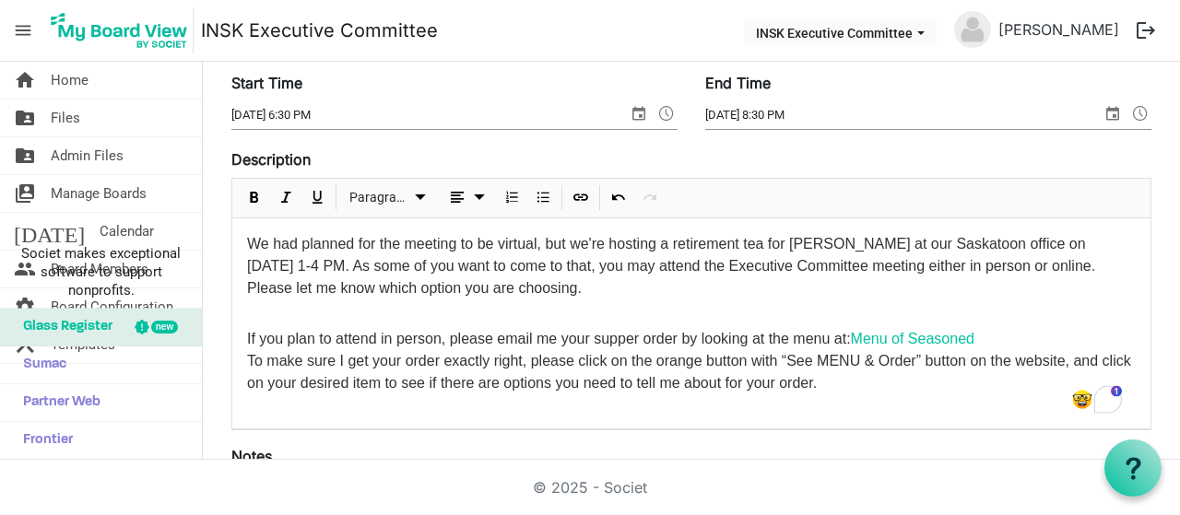
click at [323, 279] on span "We had planned for the meeting to be virtual, but we're hosting a retirement te…" at bounding box center [671, 266] width 848 height 60
drag, startPoint x: 246, startPoint y: 281, endPoint x: 371, endPoint y: 279, distance: 124.5
click at [371, 279] on span "We had planned for the meeting to be virtual, but we're hosting a retirement te…" at bounding box center [671, 266] width 848 height 60
drag, startPoint x: 371, startPoint y: 279, endPoint x: 300, endPoint y: 259, distance: 73.8
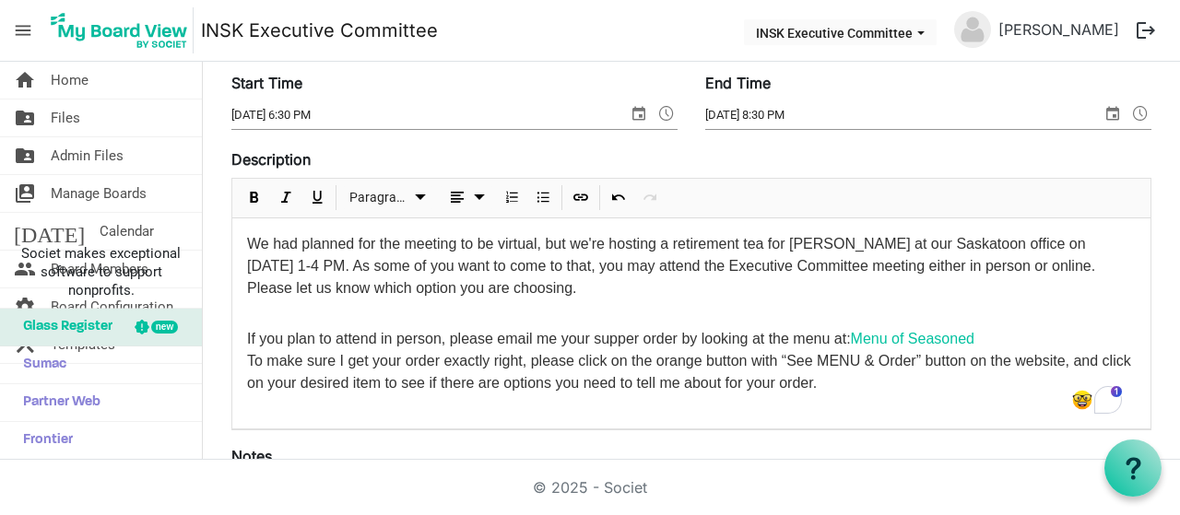
click at [300, 259] on span "We had planned for the meeting to be virtual, but we're hosting a retirement te…" at bounding box center [671, 266] width 848 height 60
drag, startPoint x: 258, startPoint y: 279, endPoint x: 349, endPoint y: 282, distance: 90.4
click at [347, 282] on span "We had planned for the meeting to be virtual, but we're hosting a retirement te…" at bounding box center [671, 266] width 848 height 60
click at [349, 282] on span "We had planned for the meeting to be virtual, but we're hosting a retirement te…" at bounding box center [671, 266] width 848 height 60
drag, startPoint x: 368, startPoint y: 284, endPoint x: 247, endPoint y: 283, distance: 120.8
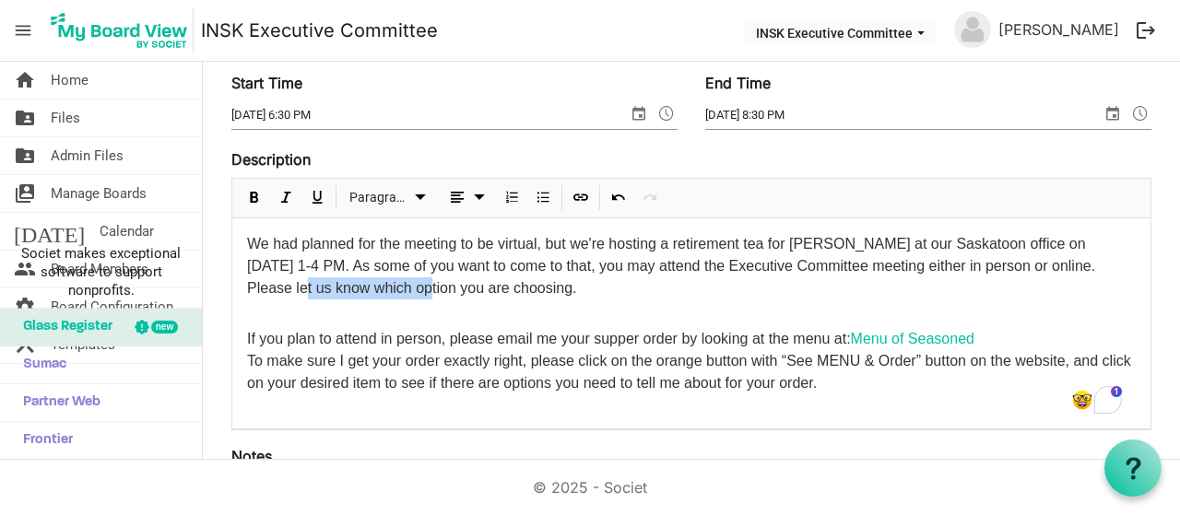
click at [247, 283] on span "We had planned for the meeting to be virtual, but we're hosting a retirement te…" at bounding box center [671, 266] width 848 height 60
drag, startPoint x: 254, startPoint y: 196, endPoint x: 275, endPoint y: 213, distance: 26.2
click at [254, 195] on span "Bold" at bounding box center [254, 197] width 22 height 23
click at [622, 300] on p "To enrich screen reader interactions, please activate Accessibility in Grammarl…" at bounding box center [691, 309] width 889 height 19
click at [621, 290] on p "We had planned for the meeting to be virtual, but we're hosting a retirement te…" at bounding box center [691, 266] width 889 height 66
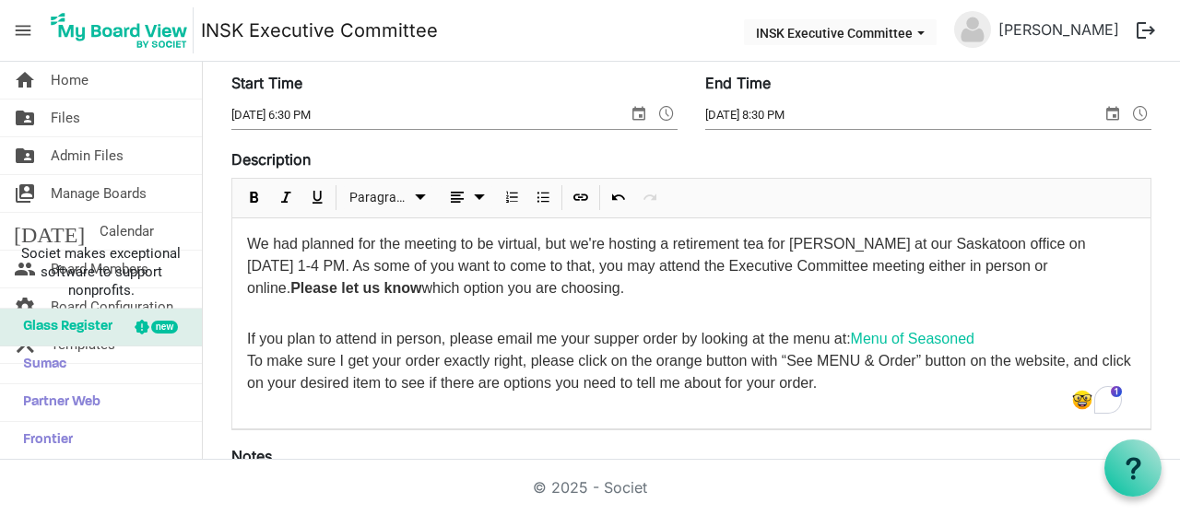
click at [574, 309] on p "To enrich screen reader interactions, please activate Accessibility in Grammarl…" at bounding box center [691, 309] width 889 height 19
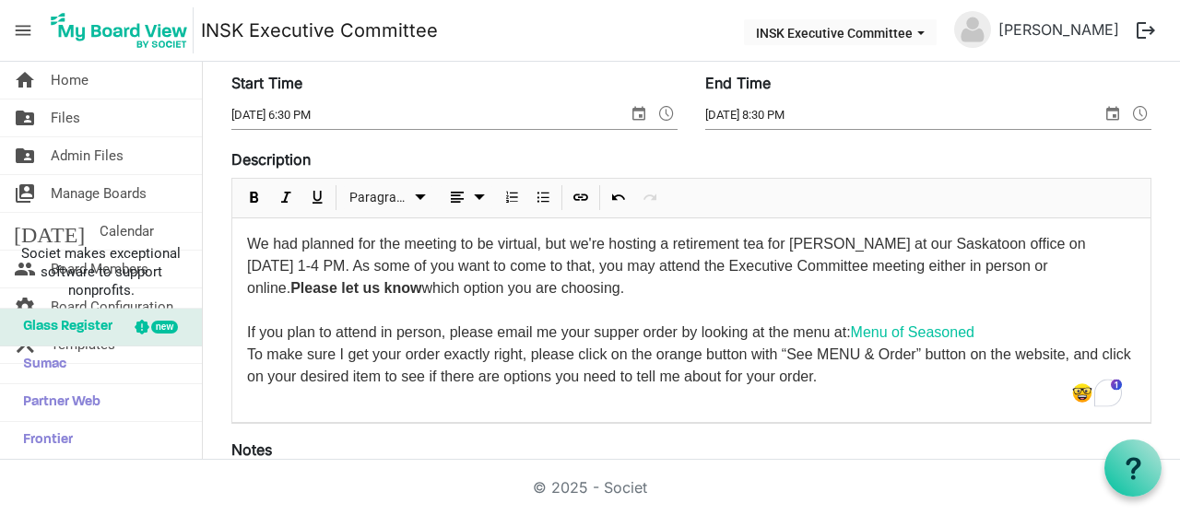
click at [537, 331] on span "If you plan to attend in person, please email me your supper order by looking a…" at bounding box center [611, 333] width 728 height 16
click at [240, 349] on div "We had planned for the meeting to be virtual, but we're hosting a retirement te…" at bounding box center [691, 321] width 918 height 204
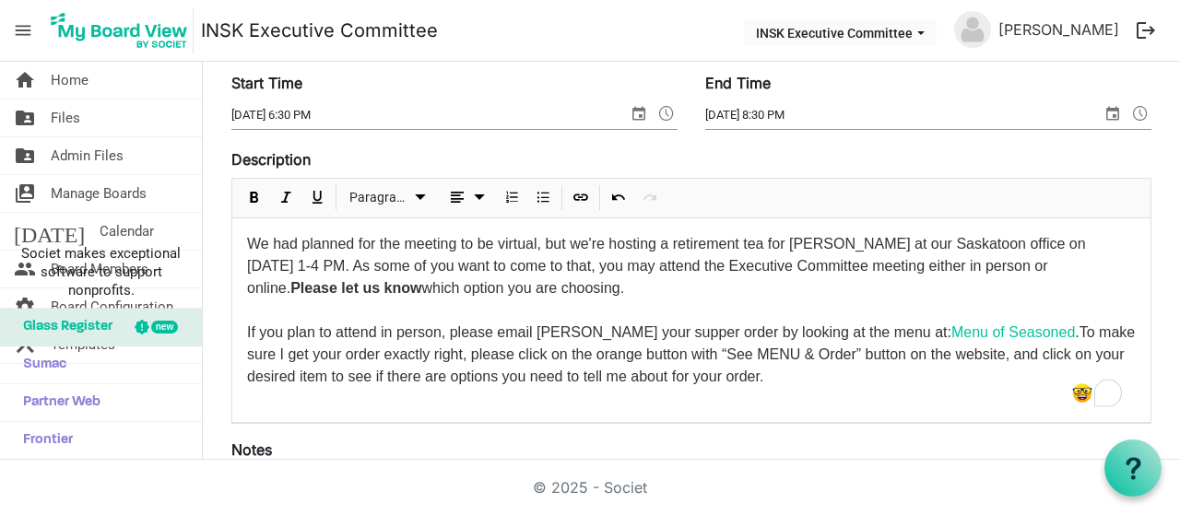
click at [1116, 326] on span "To make sure I get your order exactly right, please click on the orange button …" at bounding box center [691, 355] width 888 height 60
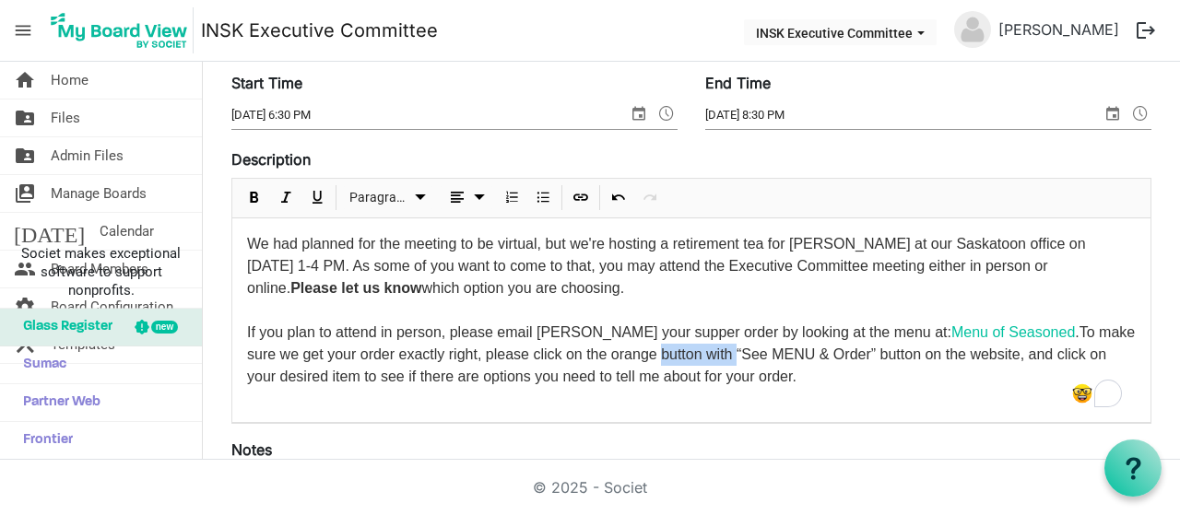
drag, startPoint x: 627, startPoint y: 349, endPoint x: 702, endPoint y: 346, distance: 74.7
click at [702, 346] on span "To make sure we get your order exactly right, please click on the orange button…" at bounding box center [691, 355] width 888 height 60
click at [744, 377] on p "If you plan to attend in person, please email Christina your supper order by lo…" at bounding box center [691, 355] width 889 height 66
click at [533, 370] on span "To make sure we get your order exactly right, please click on the orange “See M…" at bounding box center [691, 355] width 888 height 60
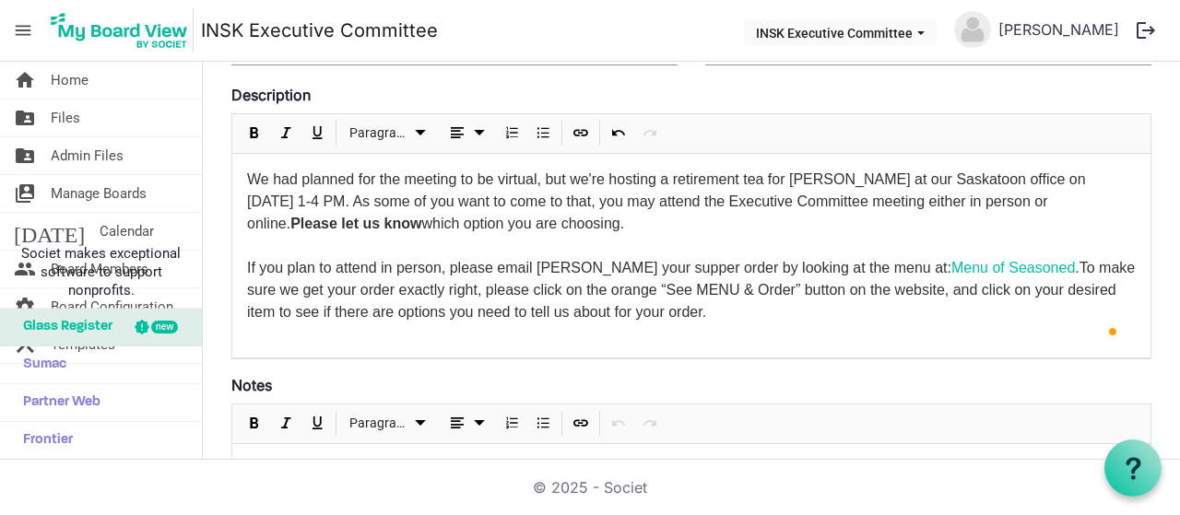
scroll to position [369, 0]
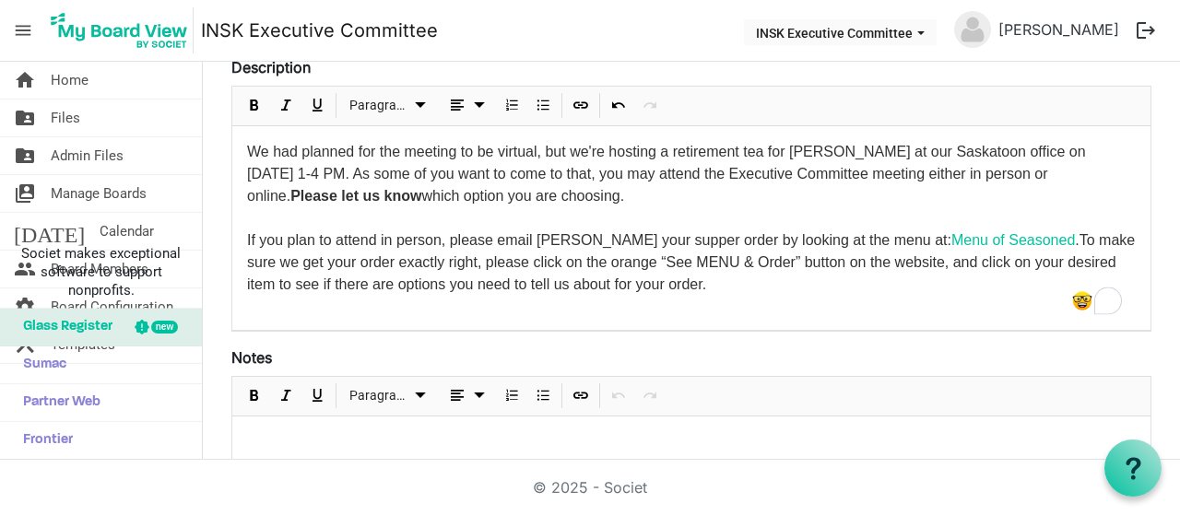
click at [492, 314] on div "We had planned for the meeting to be virtual, but we're hosting a retirement te…" at bounding box center [691, 228] width 918 height 204
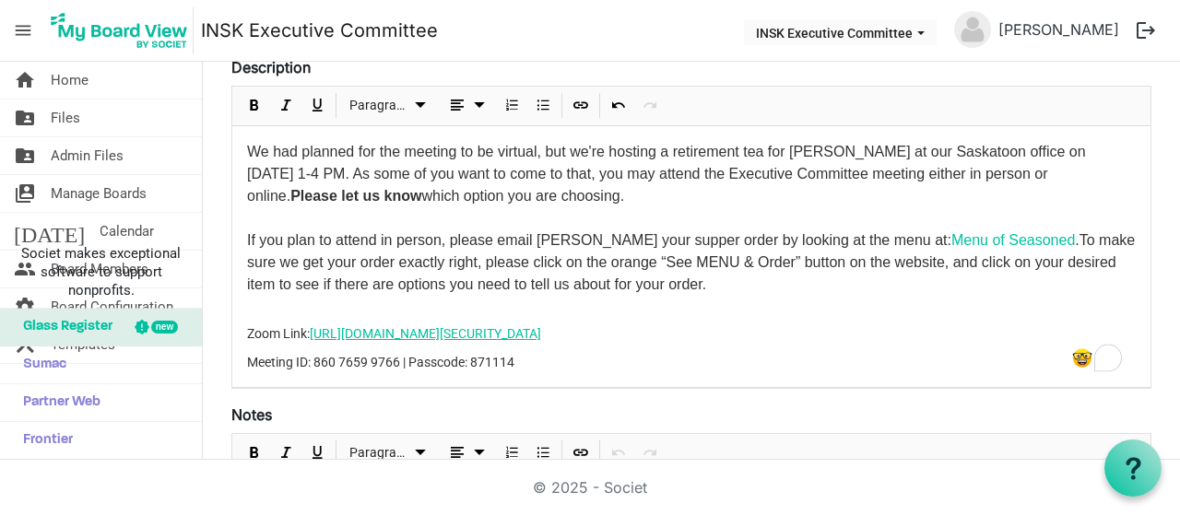
click at [309, 329] on p "Zoom Link: https://us06web.zoom.us/j/86076599766?pwd=kUESMaYtoGFVEBKuk67Z0UgElL…" at bounding box center [691, 334] width 889 height 19
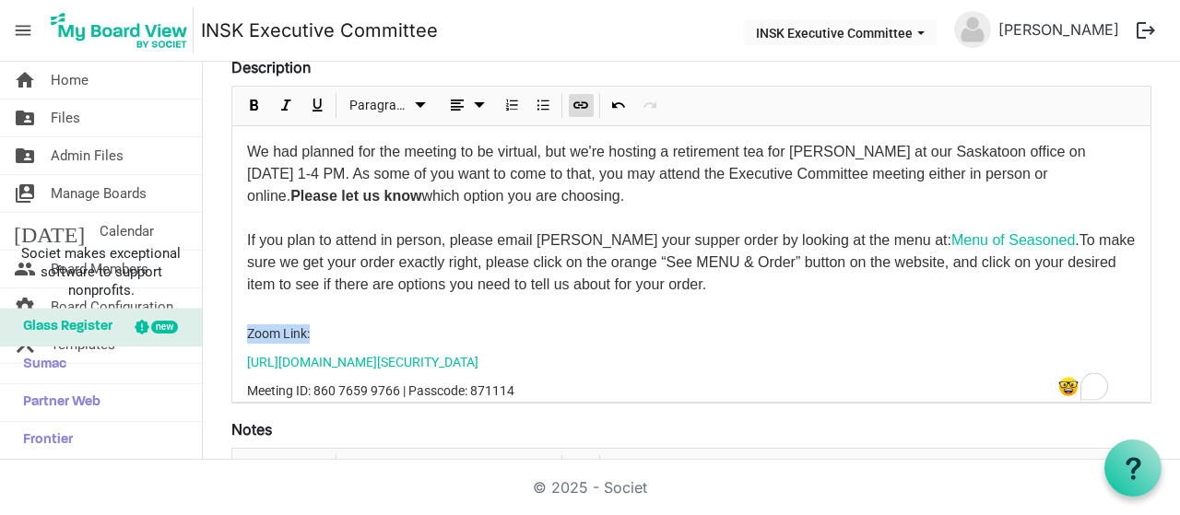
drag, startPoint x: 247, startPoint y: 327, endPoint x: 323, endPoint y: 329, distance: 75.6
click at [323, 329] on p "Zoom Link:" at bounding box center [691, 334] width 889 height 19
click at [327, 267] on span "To make sure we get your order exactly right, please click on the orange “See M…" at bounding box center [691, 262] width 888 height 60
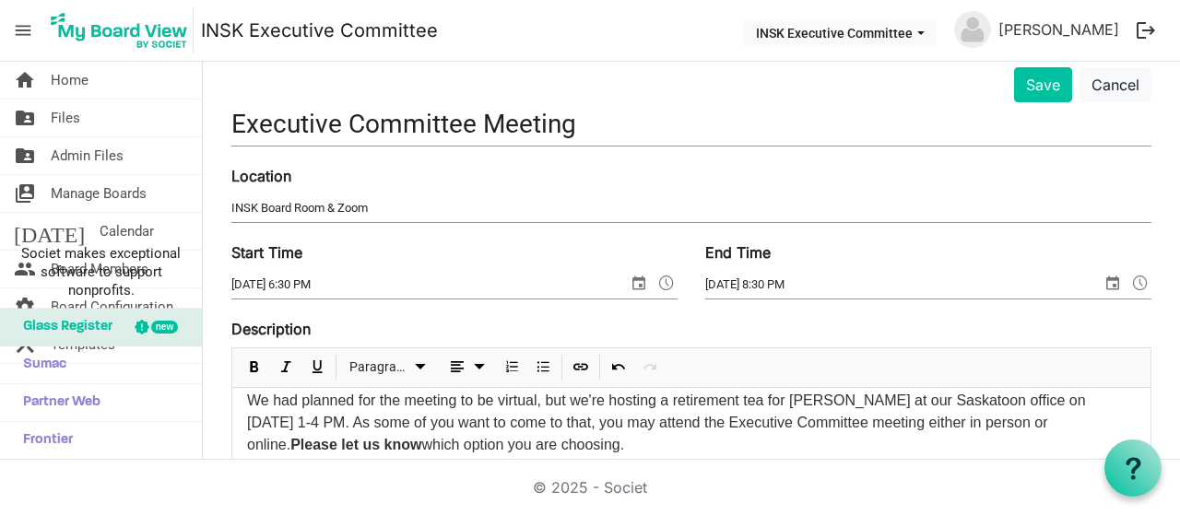
scroll to position [0, 0]
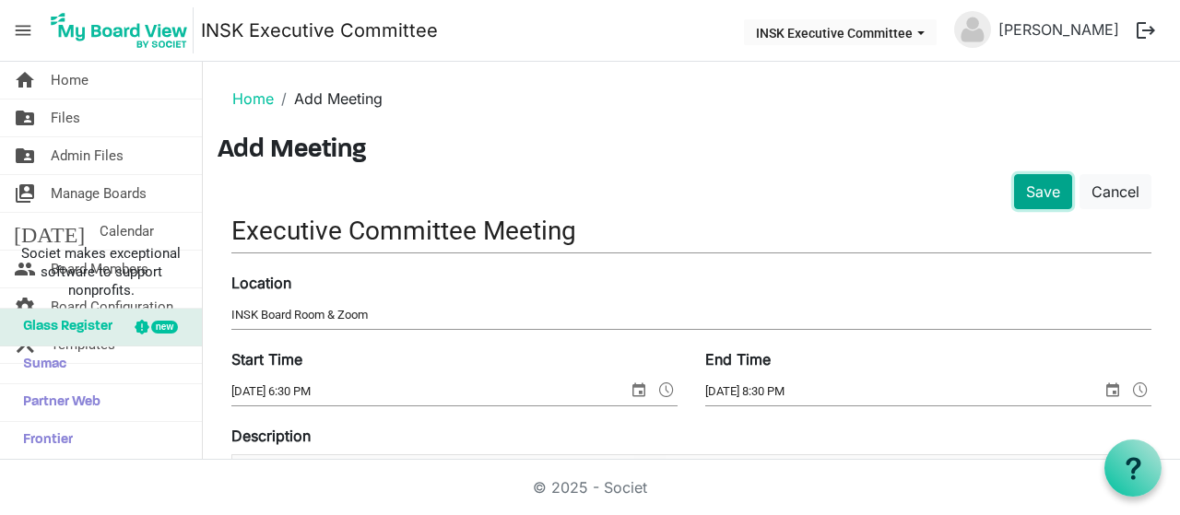
click at [1020, 185] on button "Save" at bounding box center [1043, 191] width 58 height 35
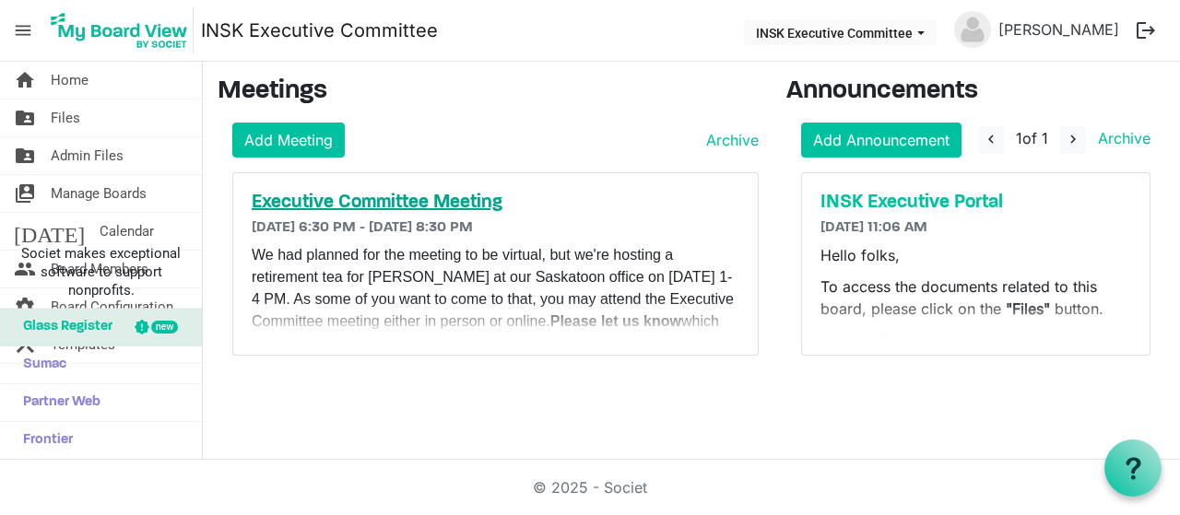
click at [468, 193] on h5 "Executive Committee Meeting" at bounding box center [496, 203] width 488 height 22
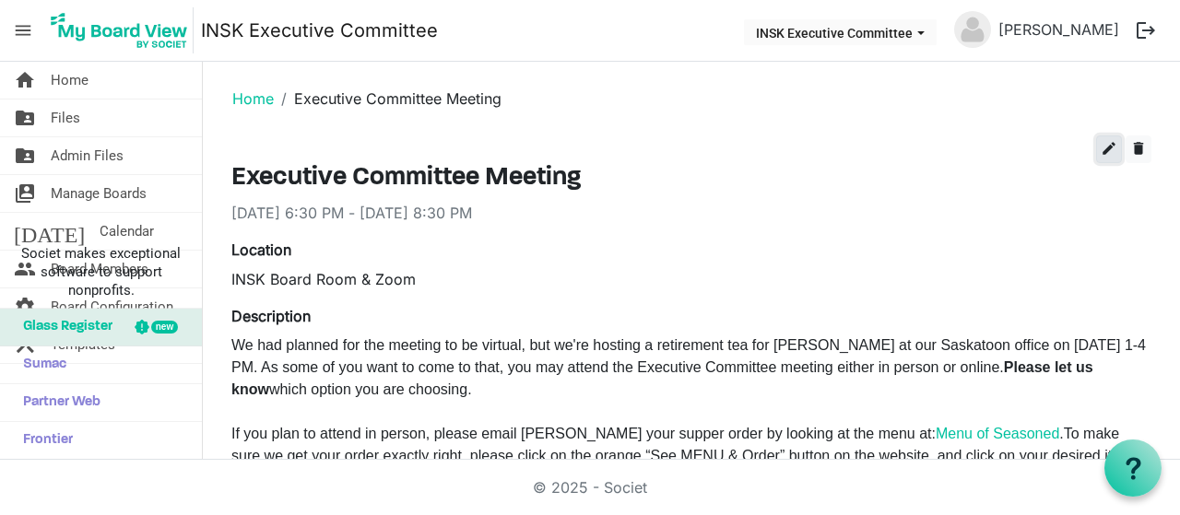
click at [1101, 140] on span "edit" at bounding box center [1109, 148] width 17 height 17
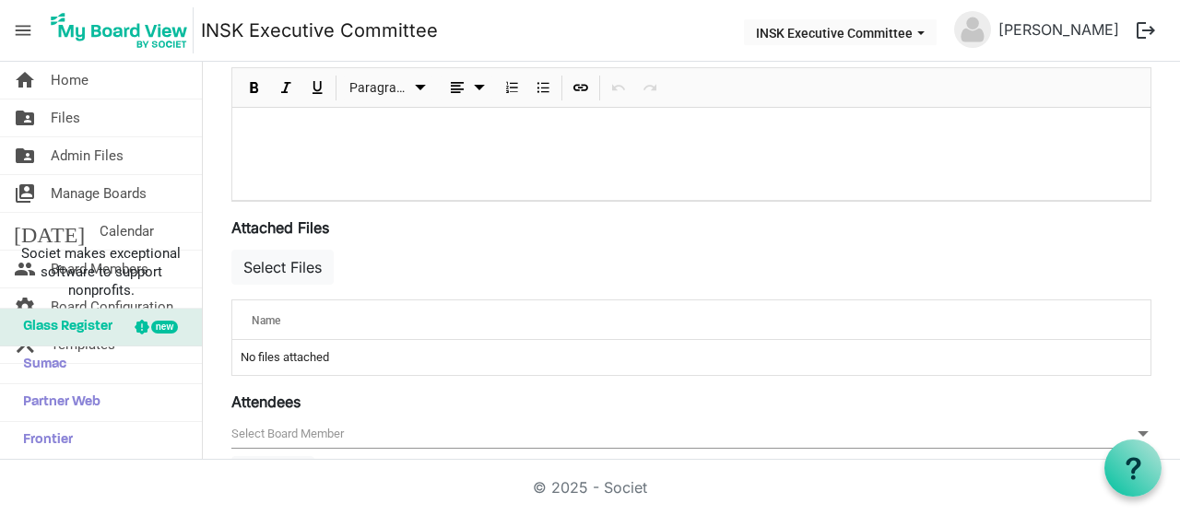
scroll to position [830, 0]
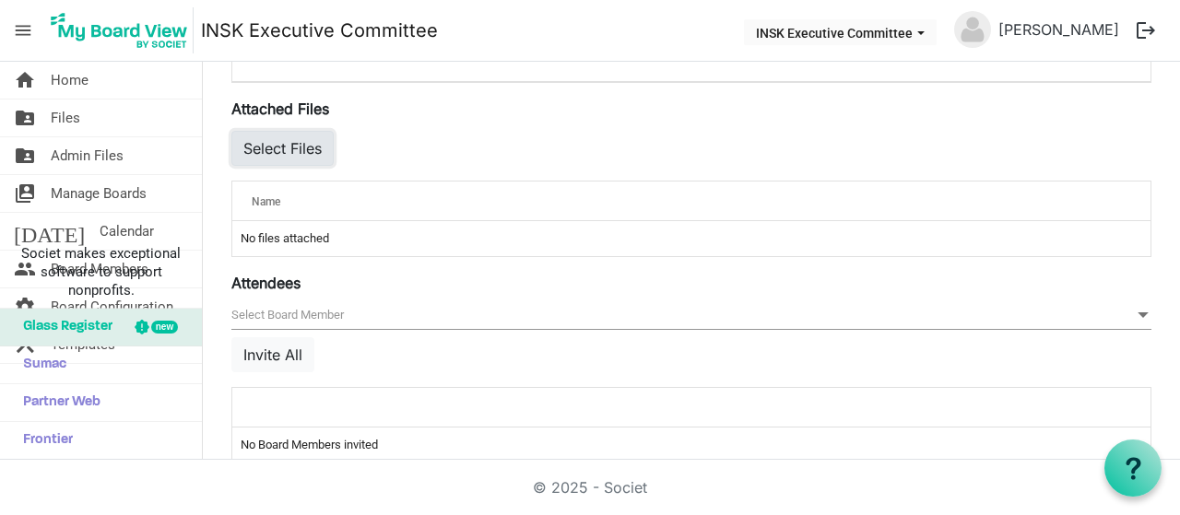
click at [293, 145] on button "Select Files" at bounding box center [282, 148] width 102 height 35
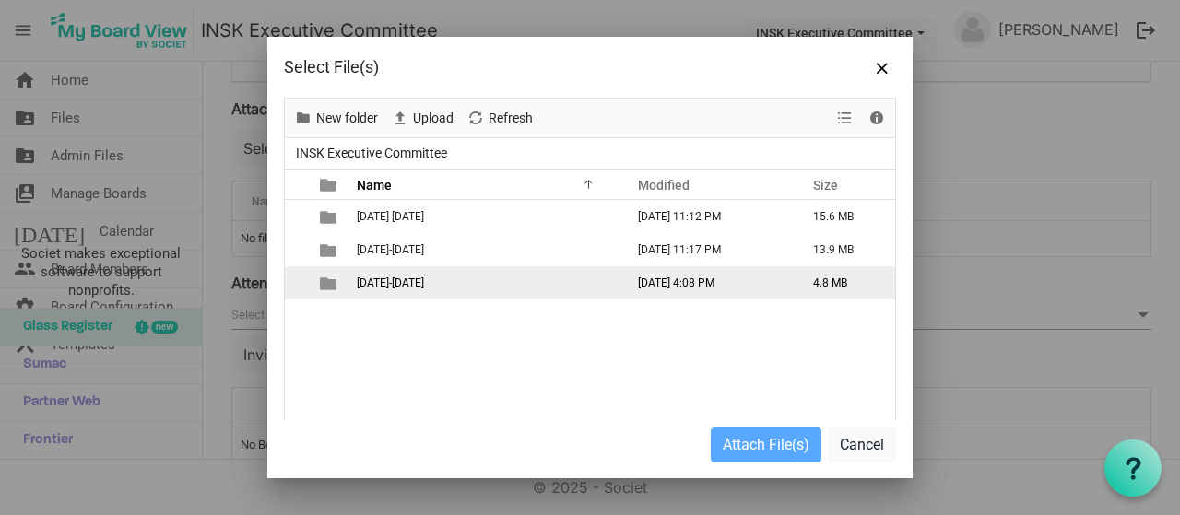
click at [367, 278] on span "[DATE]-[DATE]" at bounding box center [390, 283] width 67 height 13
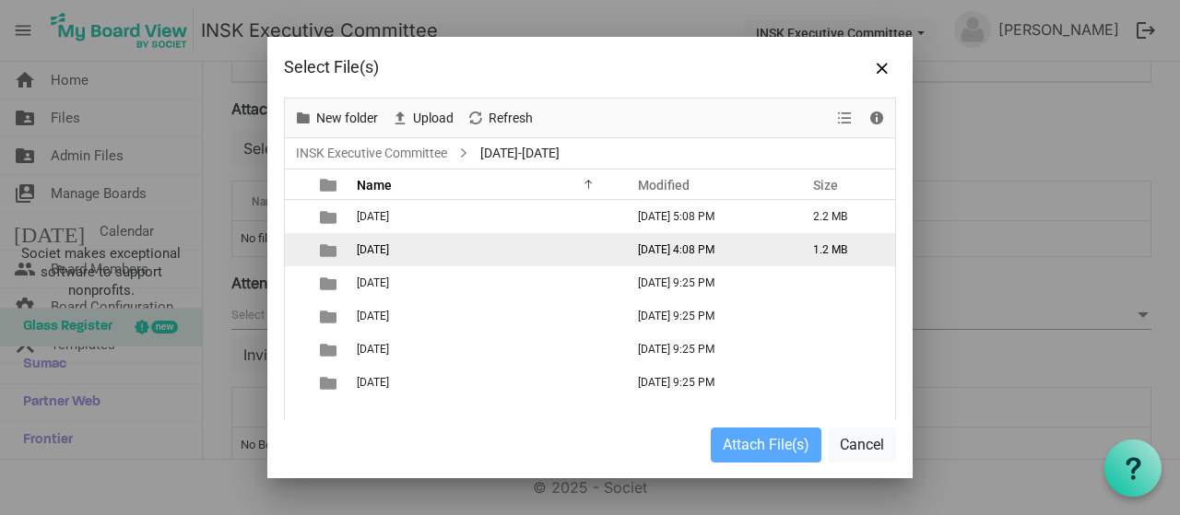
click at [302, 249] on td "checkbox" at bounding box center [297, 249] width 24 height 33
click at [389, 249] on span "2025-10-17" at bounding box center [373, 249] width 32 height 13
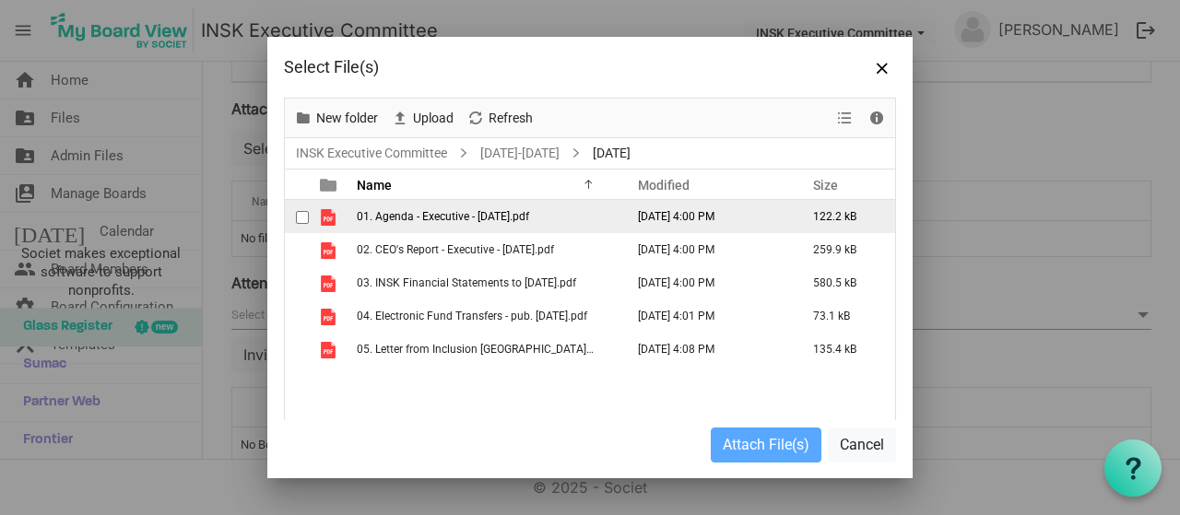
click at [303, 219] on span "checkbox" at bounding box center [302, 217] width 13 height 13
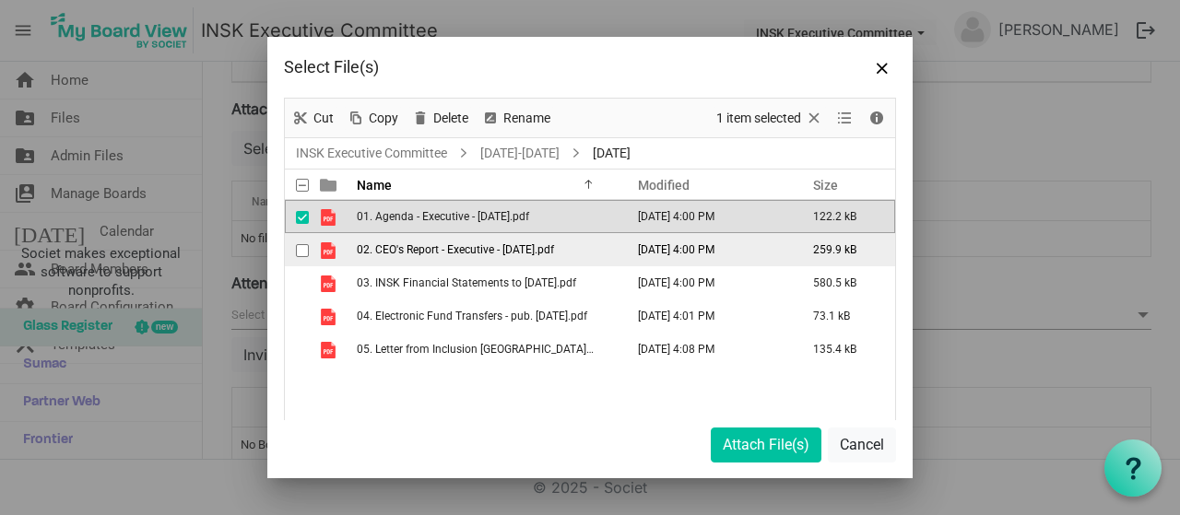
click at [303, 254] on span "checkbox" at bounding box center [302, 250] width 13 height 13
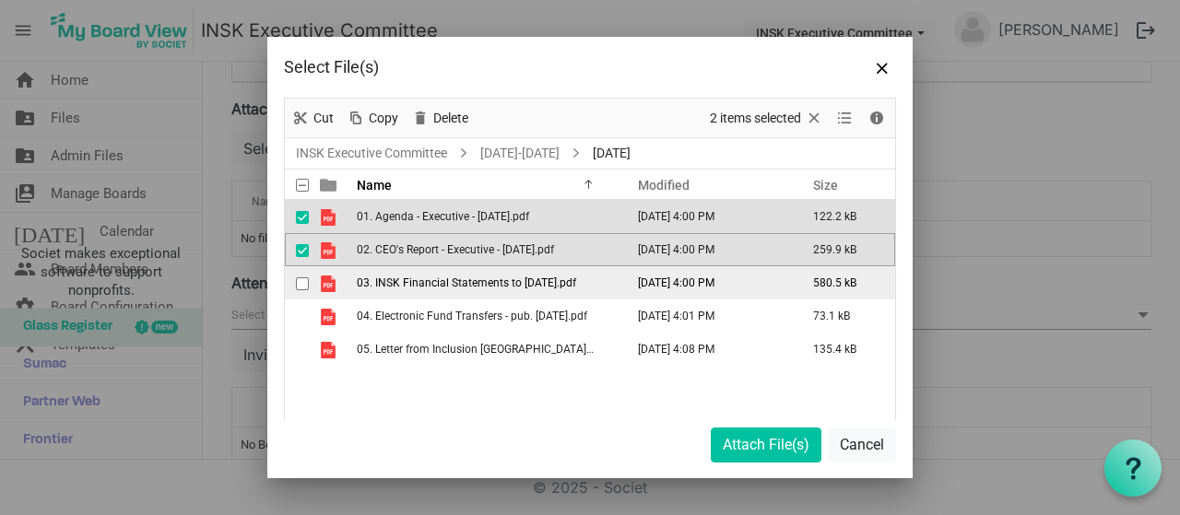
click at [299, 281] on span "checkbox" at bounding box center [302, 284] width 13 height 13
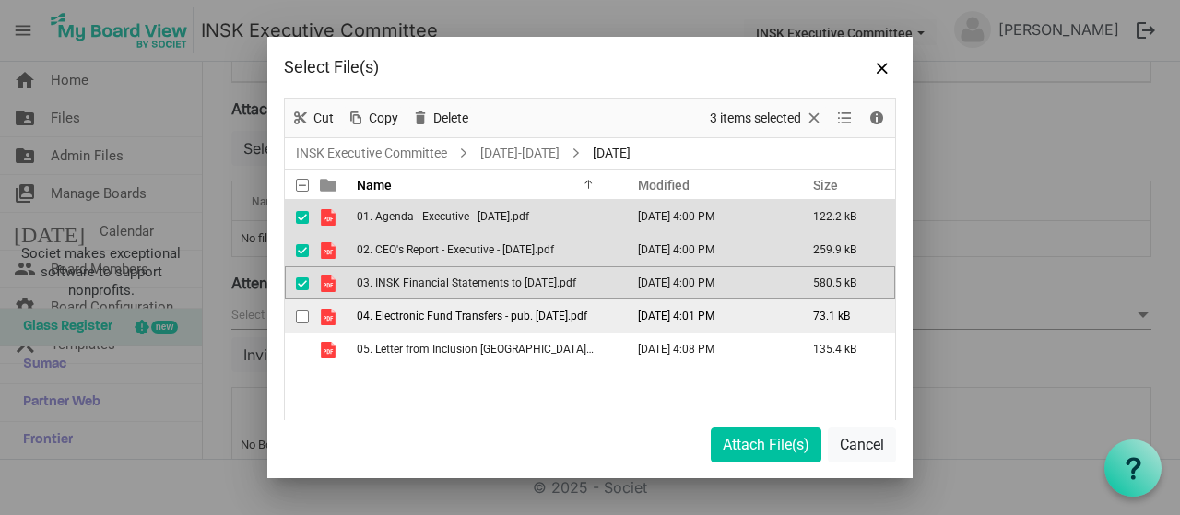
click at [303, 314] on span "checkbox" at bounding box center [302, 317] width 13 height 13
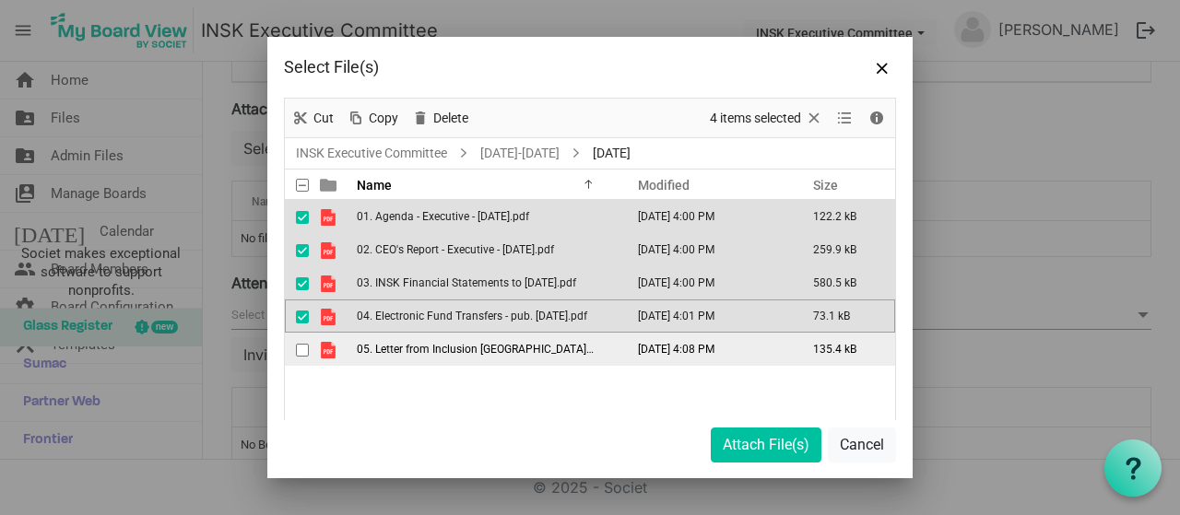
click at [302, 348] on span "checkbox" at bounding box center [302, 350] width 13 height 13
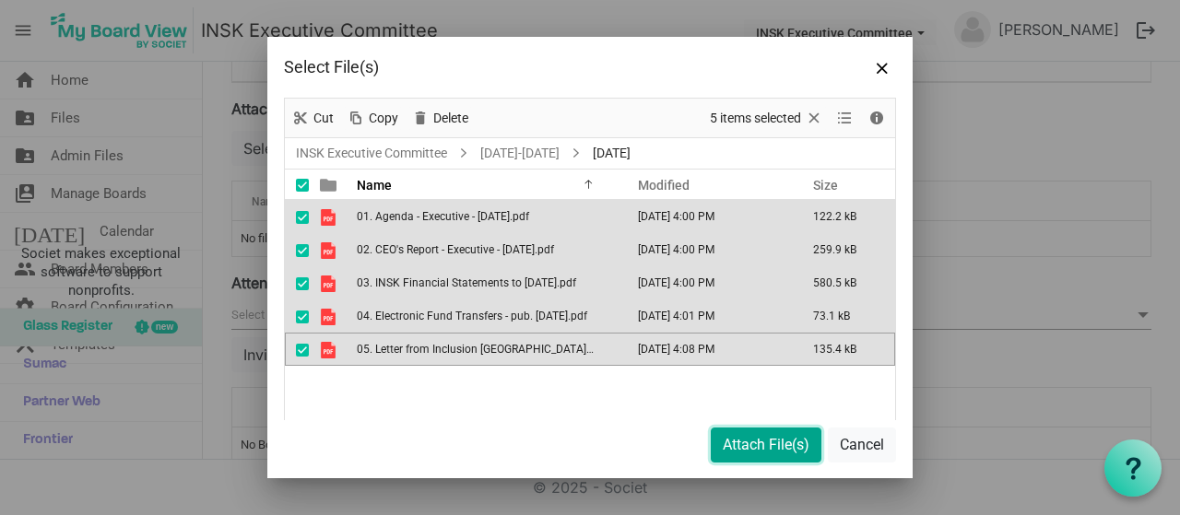
click at [759, 444] on button "Attach File(s)" at bounding box center [766, 445] width 111 height 35
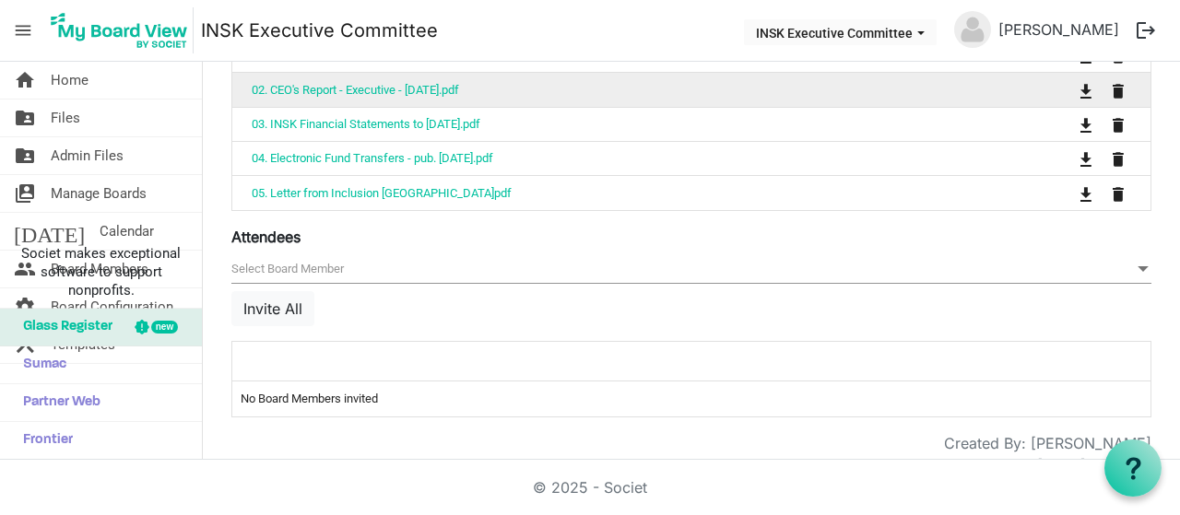
scroll to position [1034, 0]
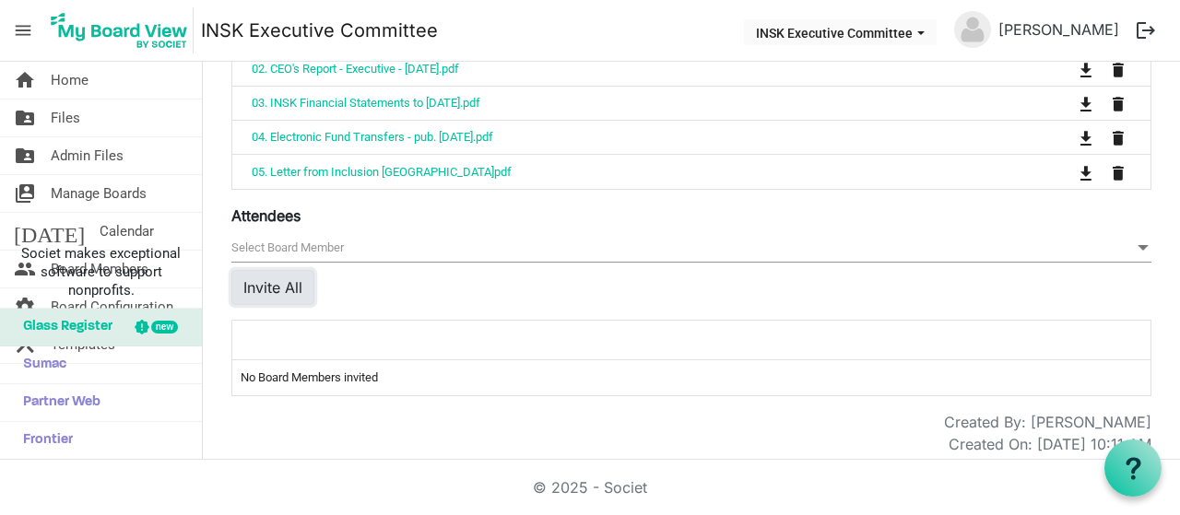
click at [270, 281] on button "Invite All" at bounding box center [272, 287] width 83 height 35
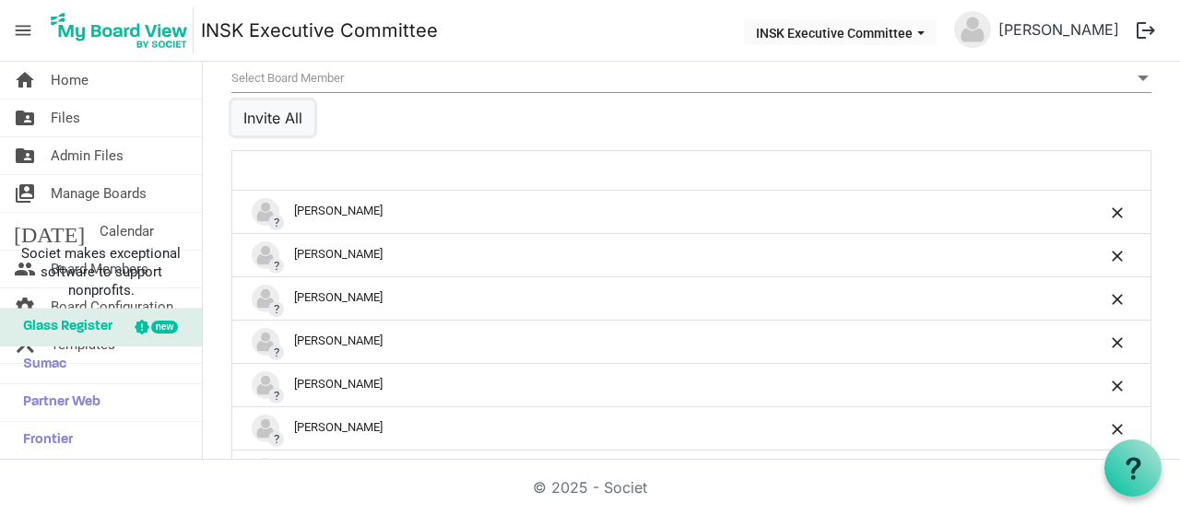
scroll to position [1218, 0]
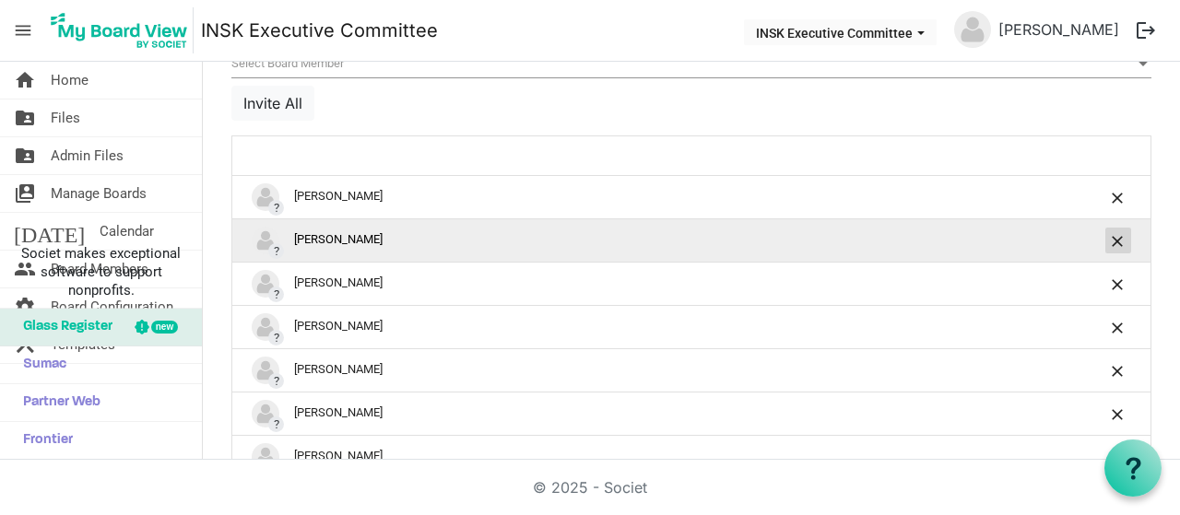
click at [1113, 236] on span "is Command column column header" at bounding box center [1118, 241] width 11 height 11
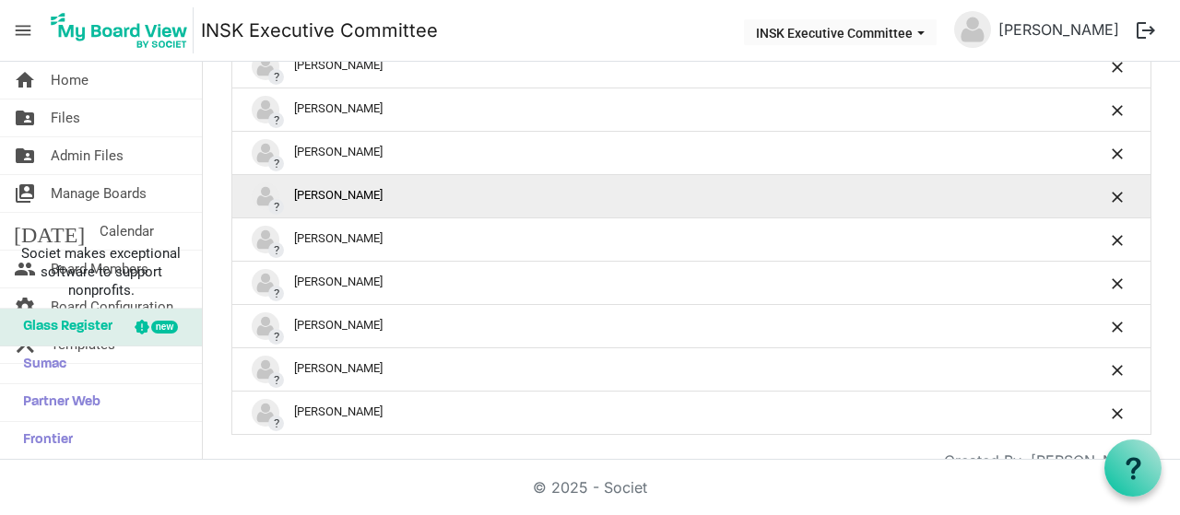
scroll to position [1385, 0]
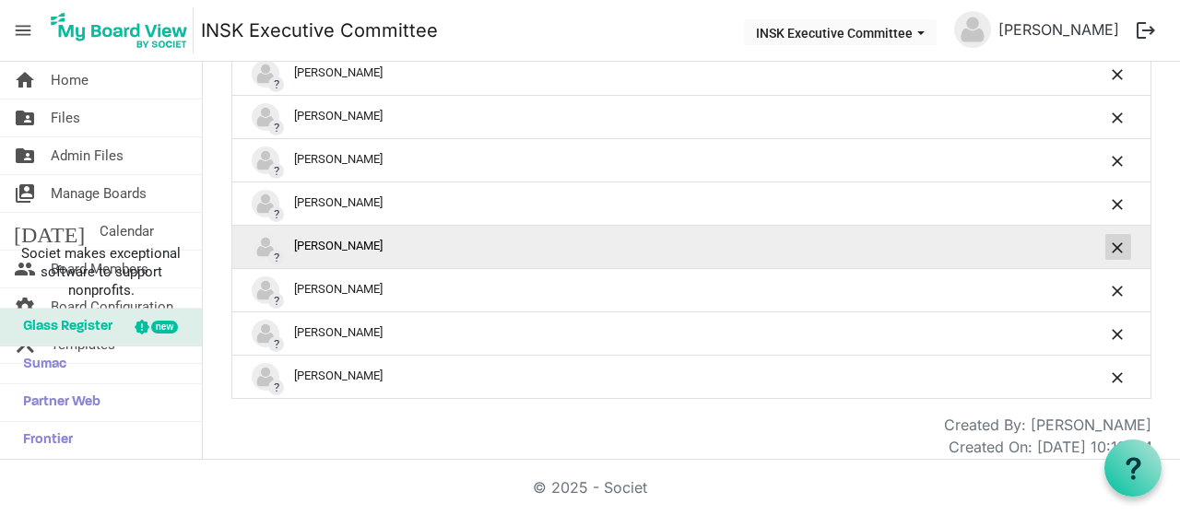
click at [1111, 243] on button "is Command column column header" at bounding box center [1119, 247] width 26 height 26
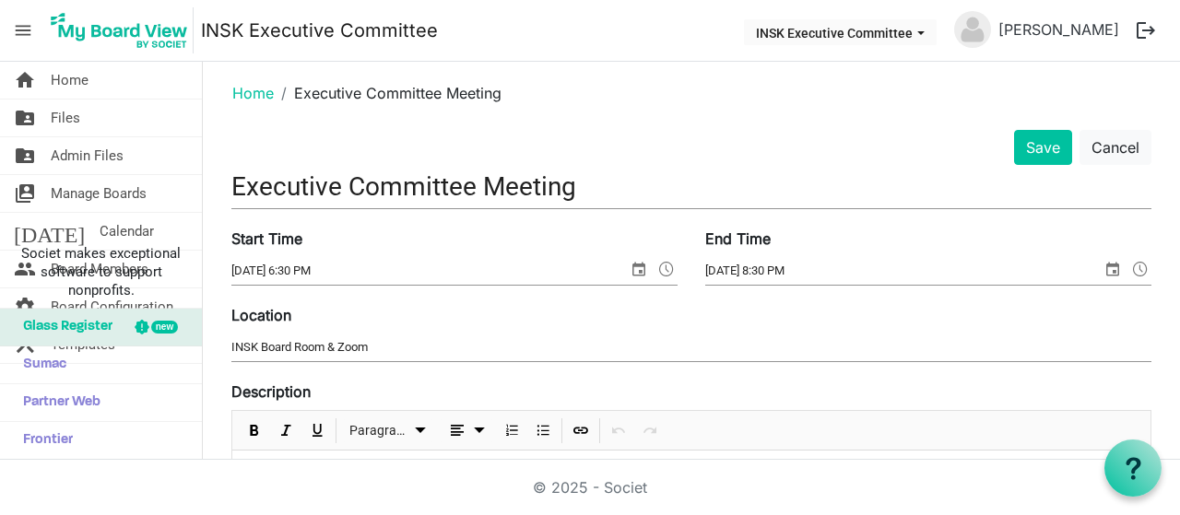
scroll to position [0, 0]
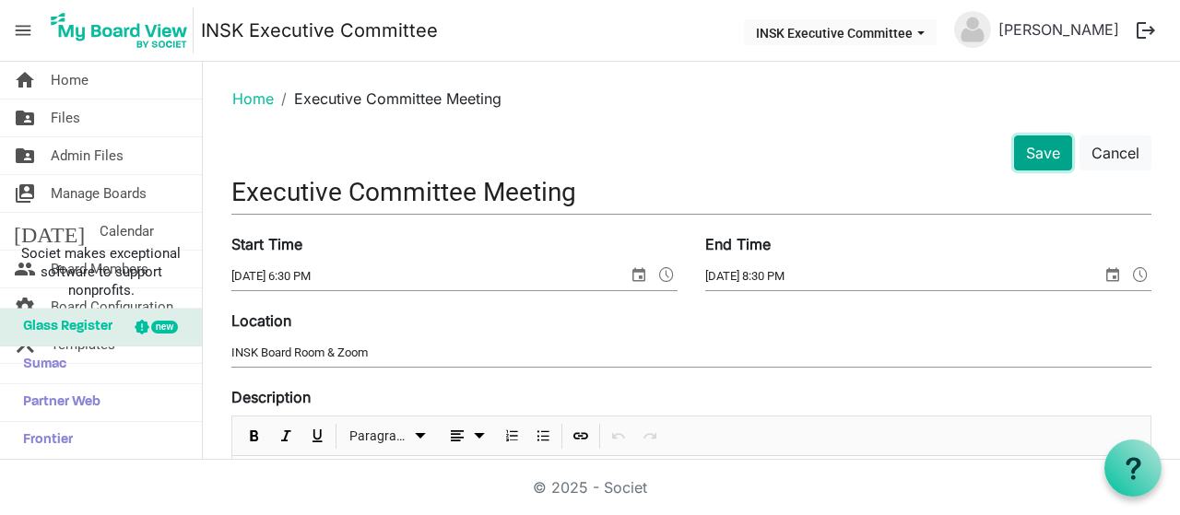
click at [1039, 150] on button "Save" at bounding box center [1043, 153] width 58 height 35
click at [1032, 148] on button "Save" at bounding box center [1043, 153] width 58 height 35
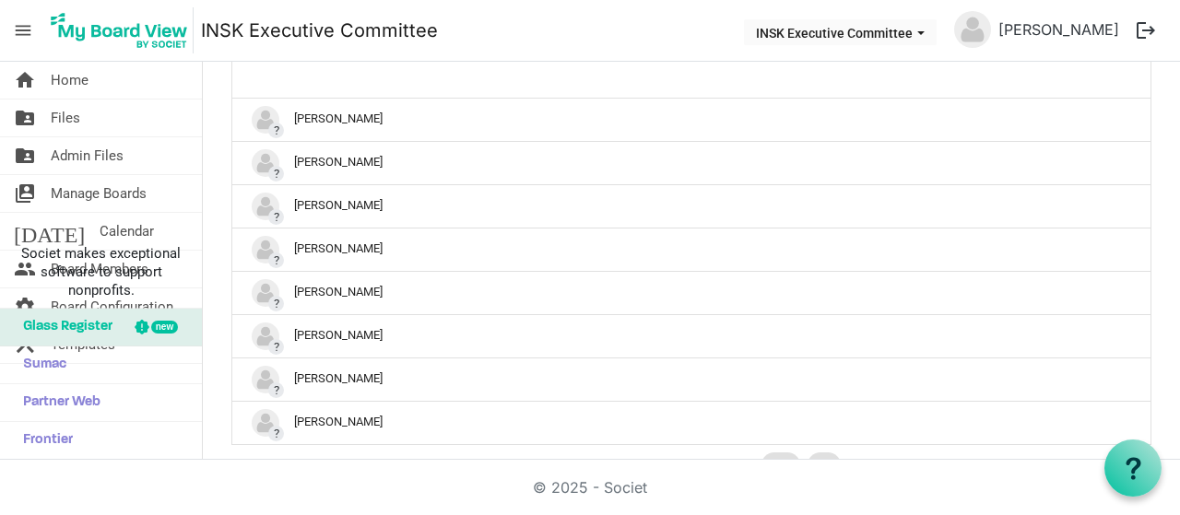
scroll to position [1007, 0]
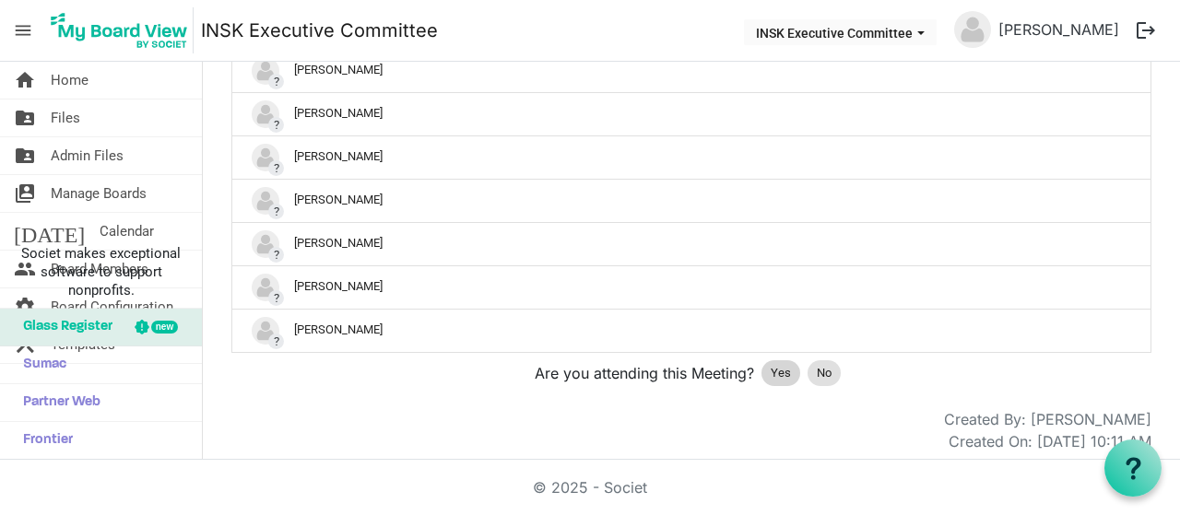
click at [774, 364] on span "Yes" at bounding box center [781, 373] width 20 height 18
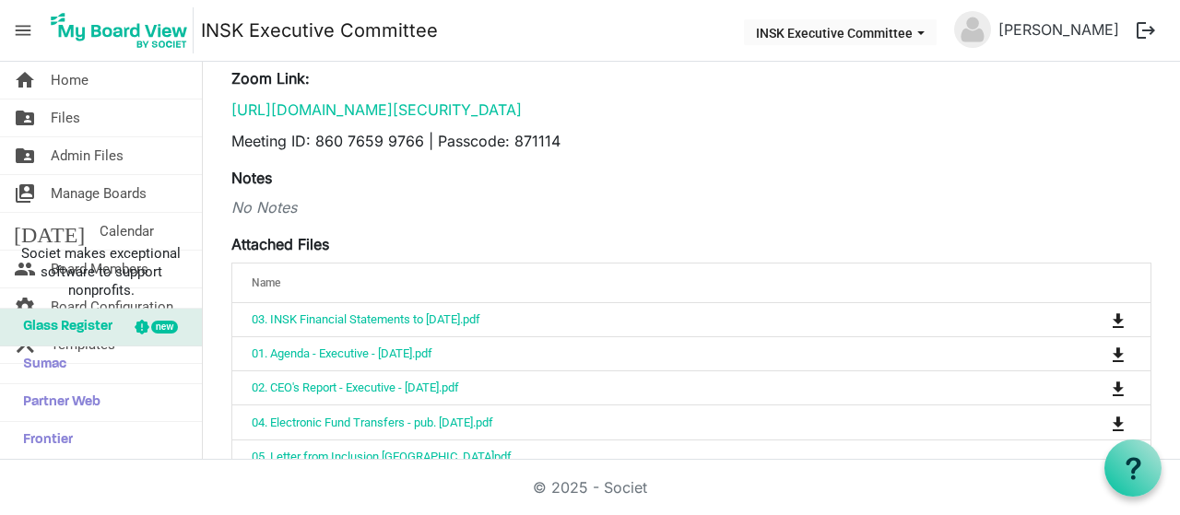
scroll to position [0, 0]
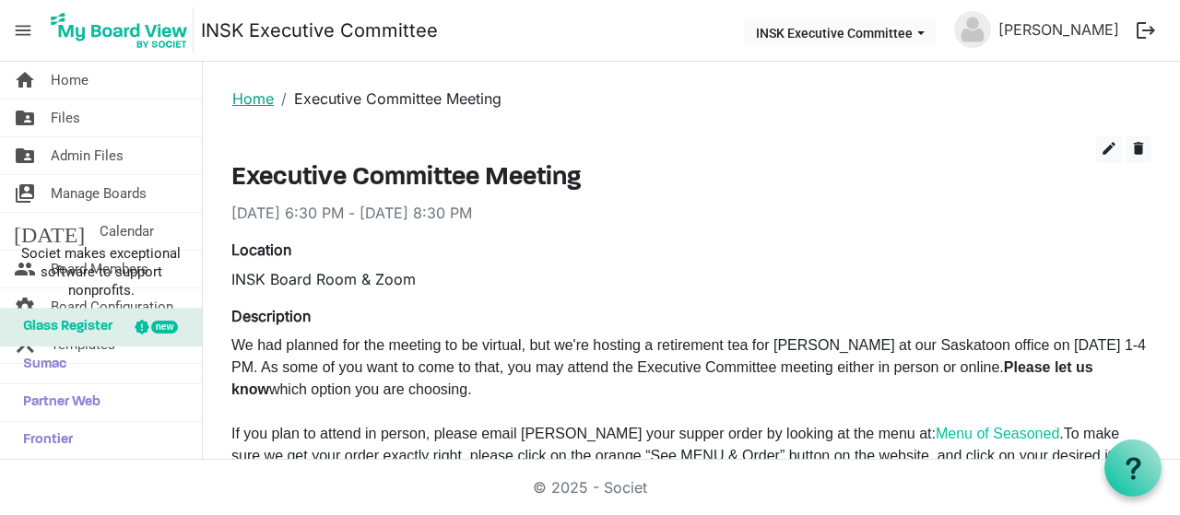
click at [254, 95] on link "Home" at bounding box center [252, 98] width 41 height 18
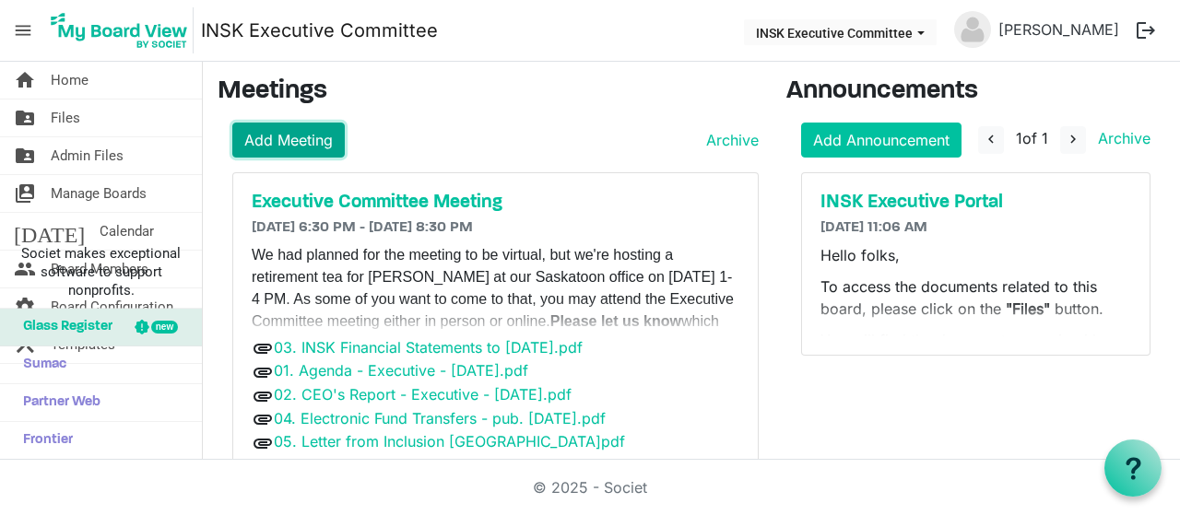
click at [295, 137] on link "Add Meeting" at bounding box center [288, 140] width 112 height 35
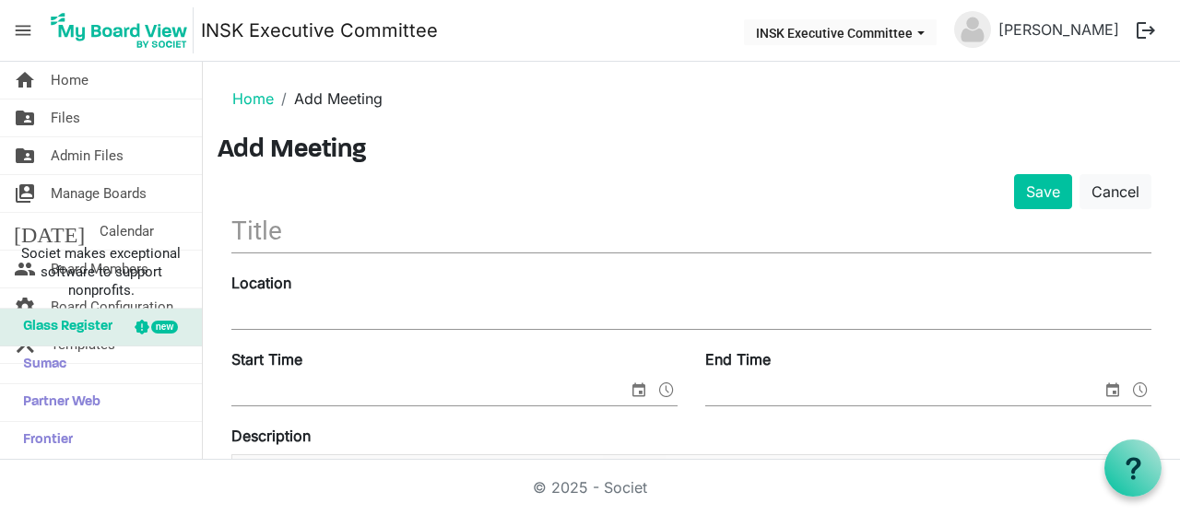
click at [288, 217] on input "text" at bounding box center [691, 230] width 920 height 43
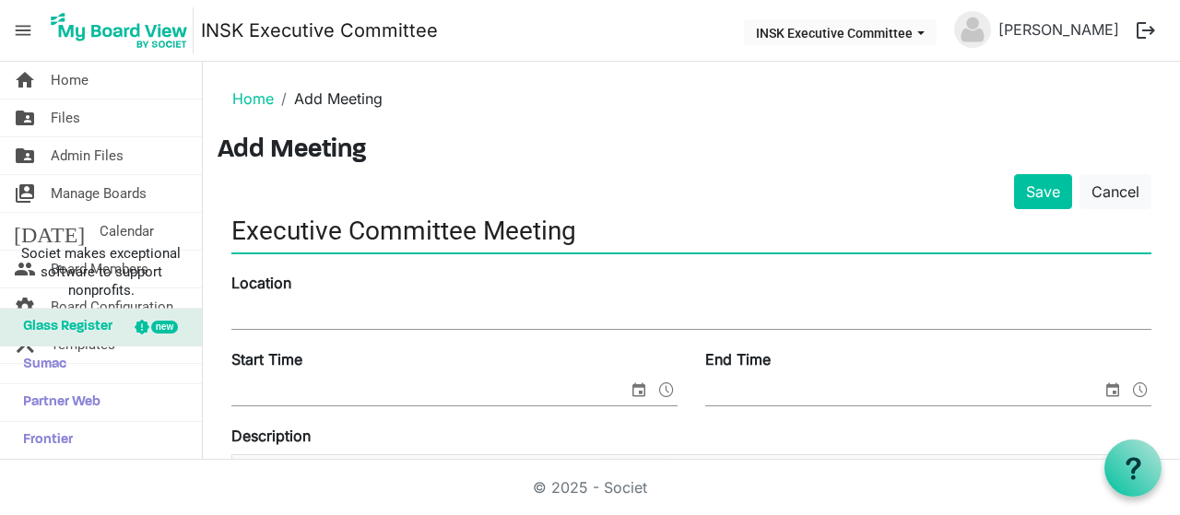
type input "Executive Committee Meeting"
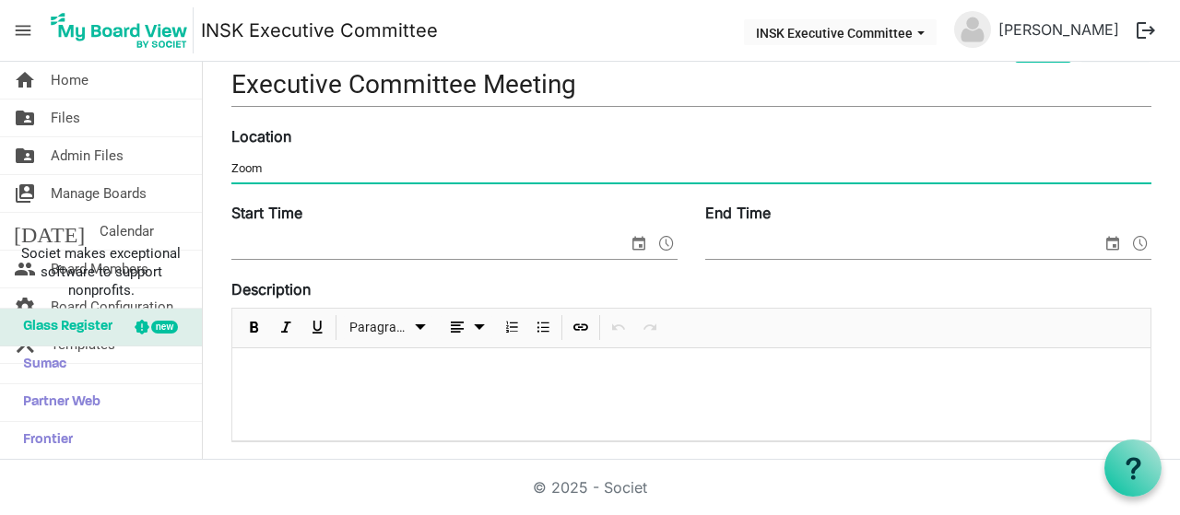
scroll to position [184, 0]
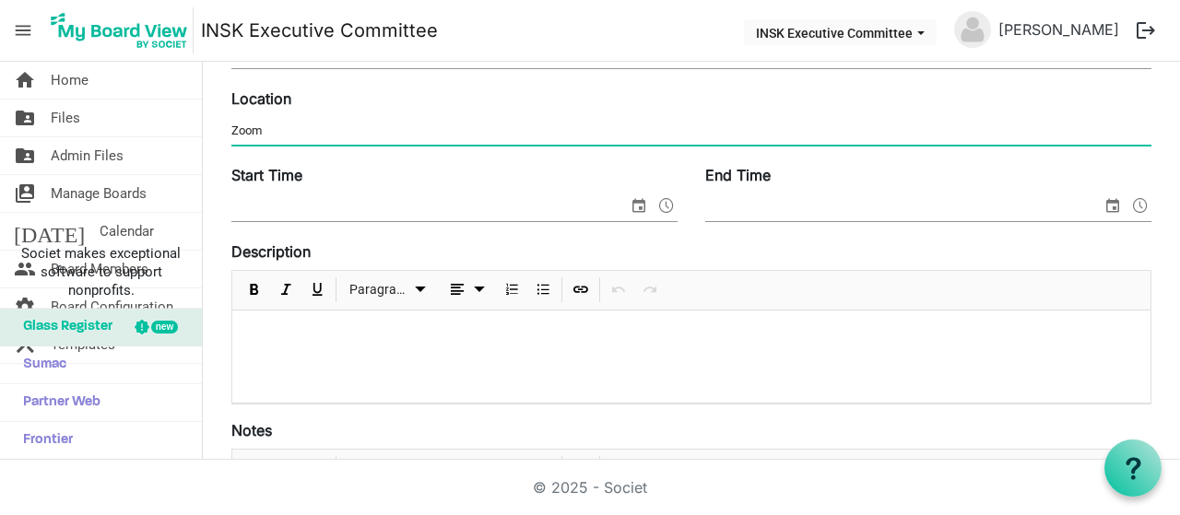
type input "Zoom"
